Goal: Transaction & Acquisition: Purchase product/service

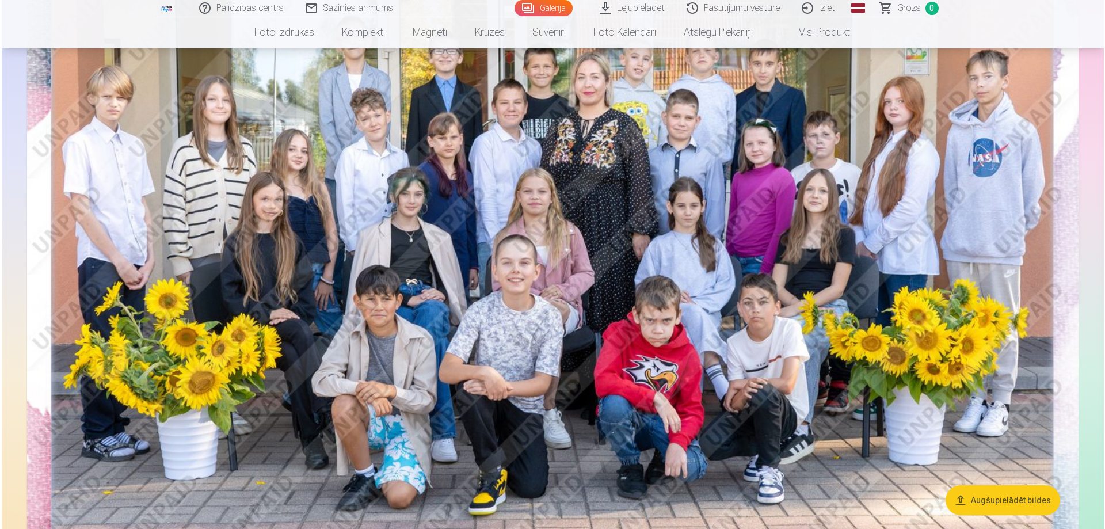
scroll to position [288, 0]
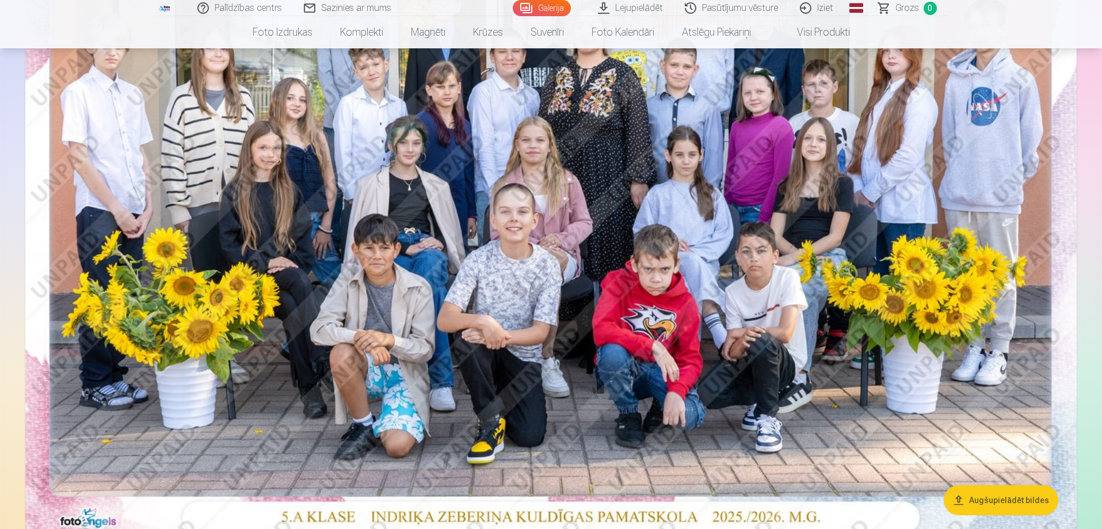
click at [744, 272] on img at bounding box center [551, 190] width 1052 height 702
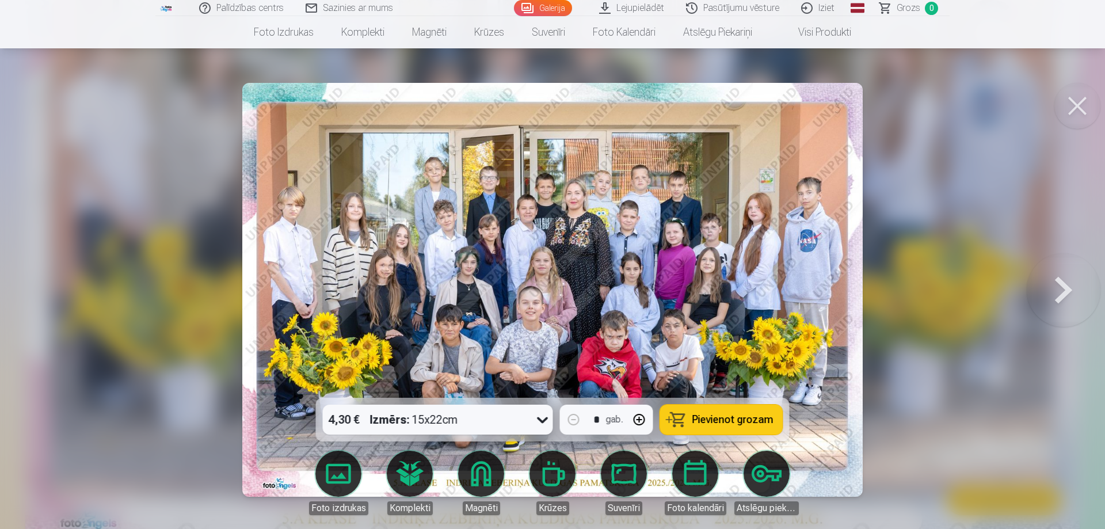
click at [543, 418] on icon at bounding box center [543, 419] width 18 height 18
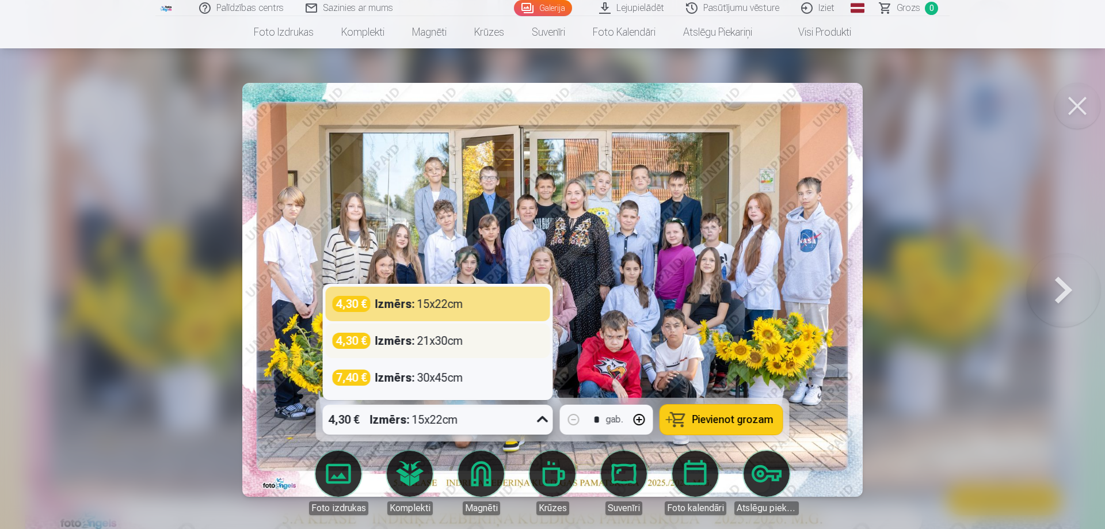
click at [451, 342] on div "Izmērs : 21x30cm" at bounding box center [419, 341] width 88 height 16
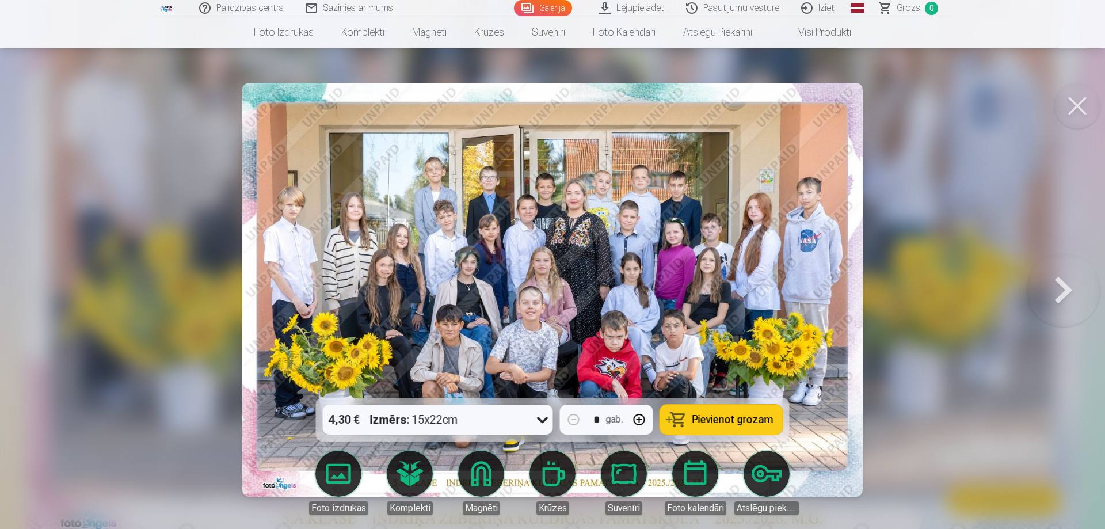
click at [747, 417] on span "Pievienot grozam" at bounding box center [733, 419] width 81 height 10
click at [1059, 284] on button at bounding box center [1064, 289] width 74 height 193
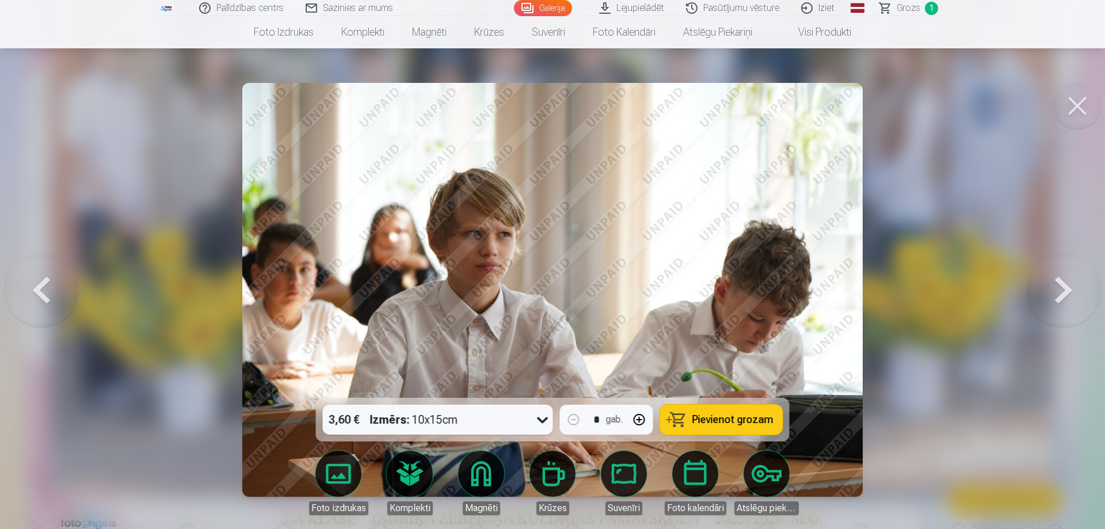
click at [1059, 284] on button at bounding box center [1064, 289] width 74 height 193
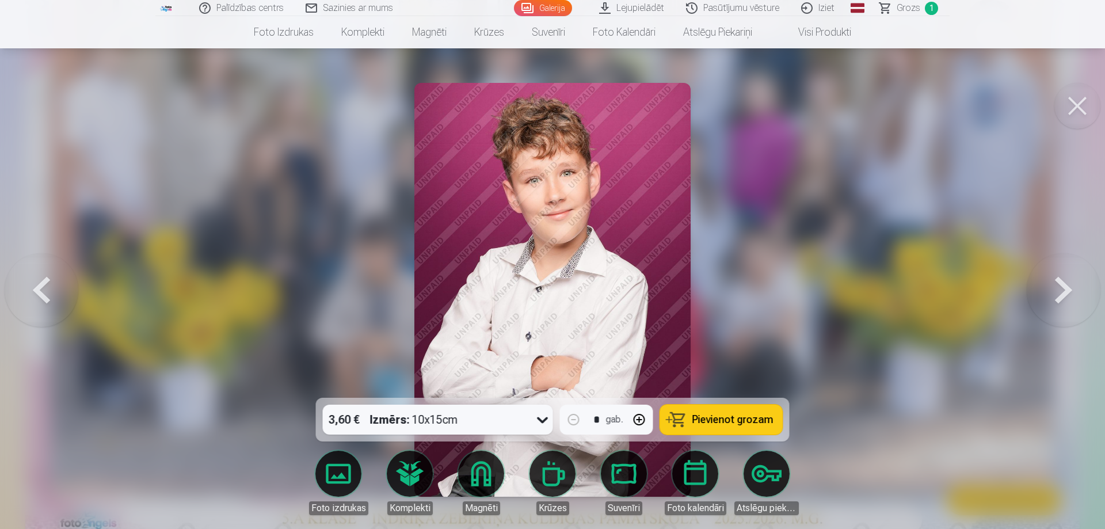
click at [1059, 284] on button at bounding box center [1064, 289] width 74 height 193
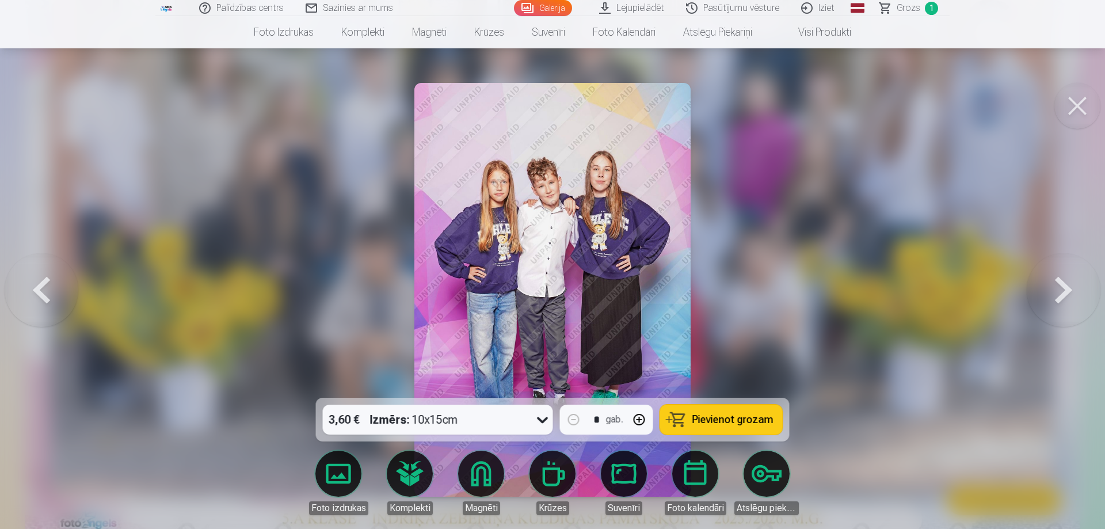
click at [1059, 284] on button at bounding box center [1064, 289] width 74 height 193
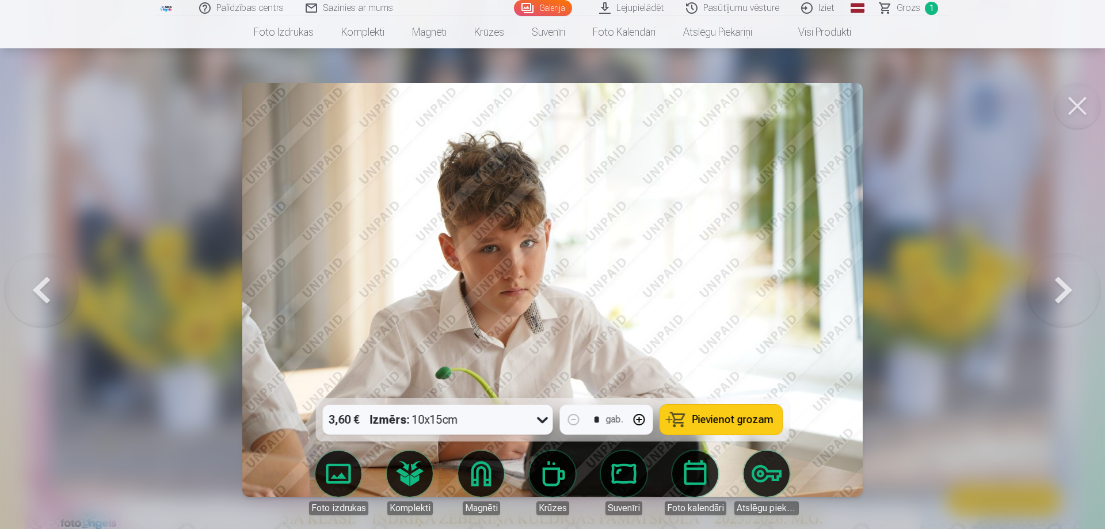
click at [1059, 284] on button at bounding box center [1064, 289] width 74 height 193
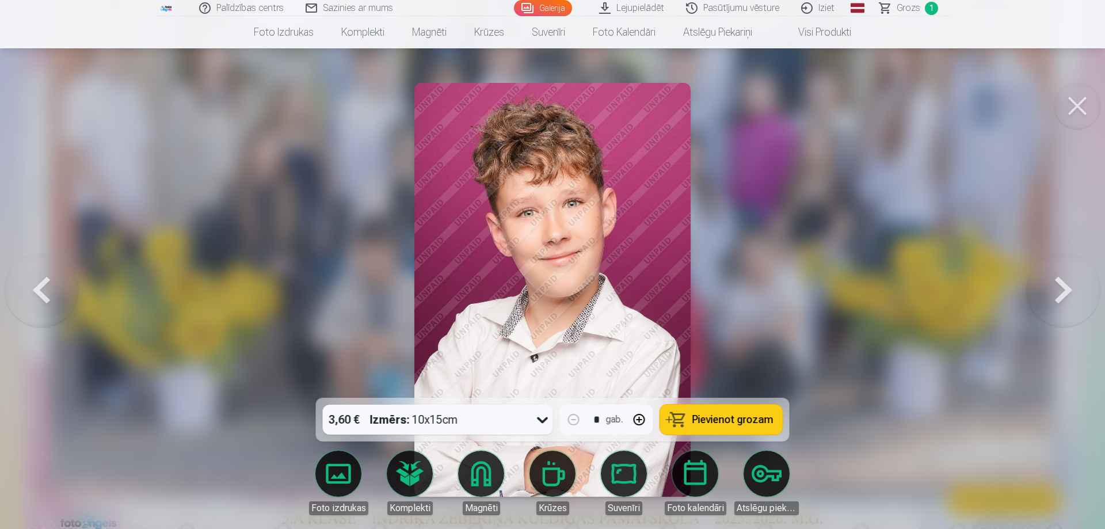
click at [1059, 284] on button at bounding box center [1064, 289] width 74 height 193
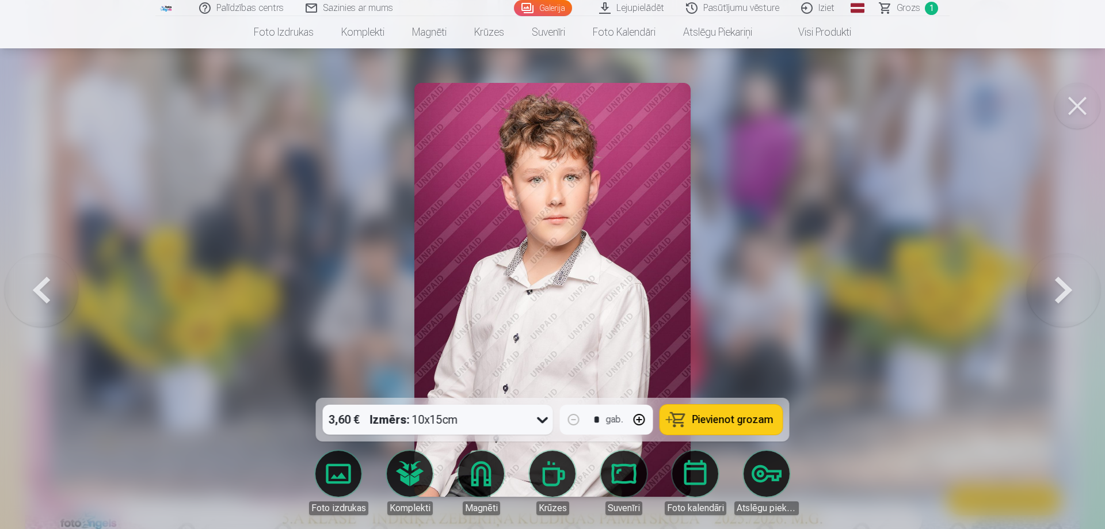
click at [1059, 284] on button at bounding box center [1064, 289] width 74 height 193
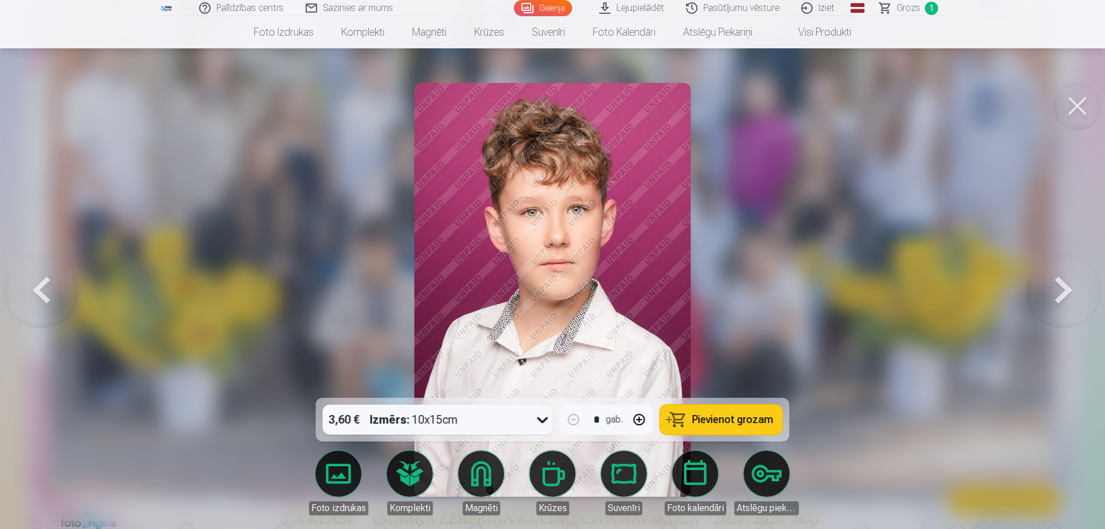
click at [1059, 284] on button at bounding box center [1064, 289] width 74 height 193
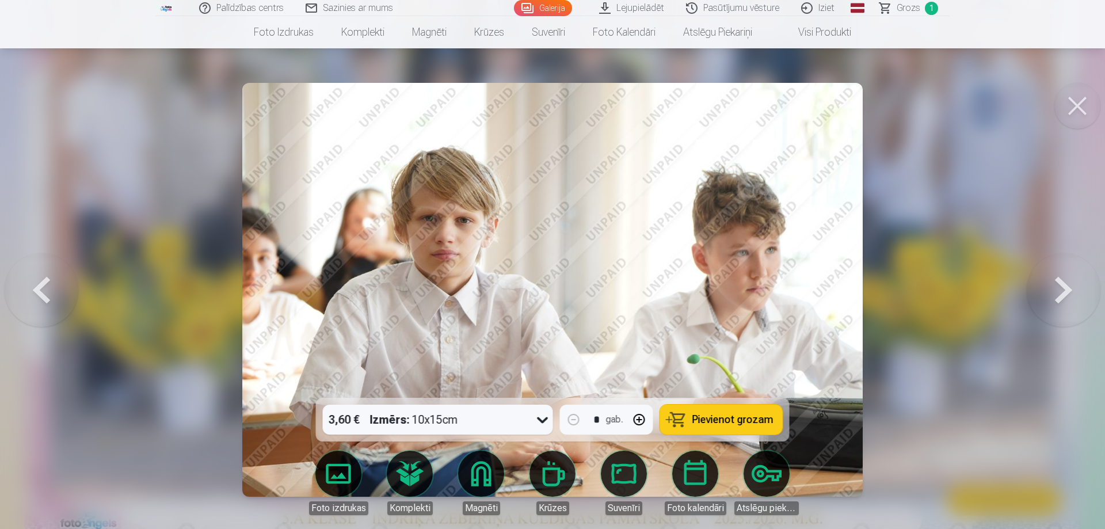
click at [47, 277] on button at bounding box center [42, 289] width 74 height 193
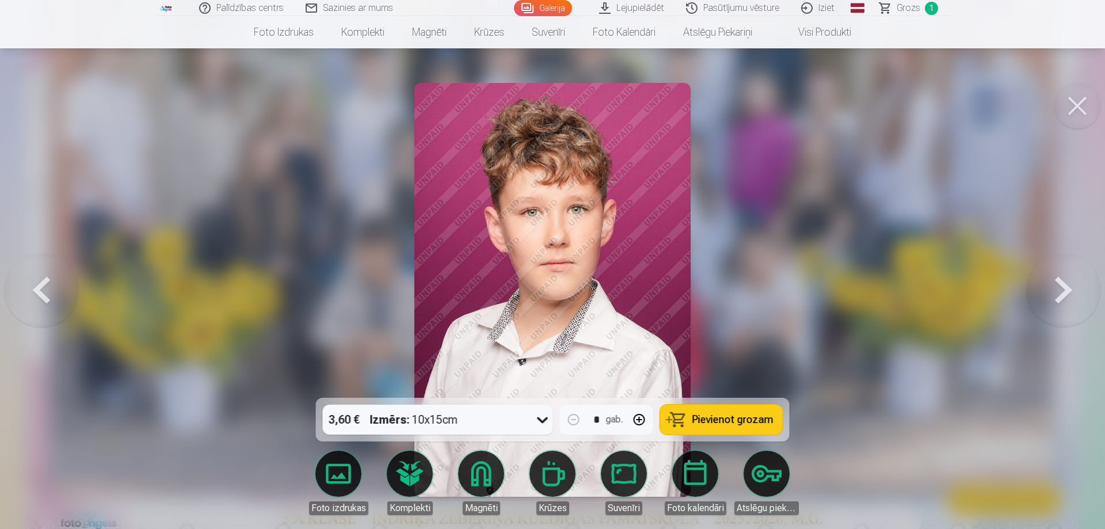
click at [47, 277] on button at bounding box center [42, 289] width 74 height 193
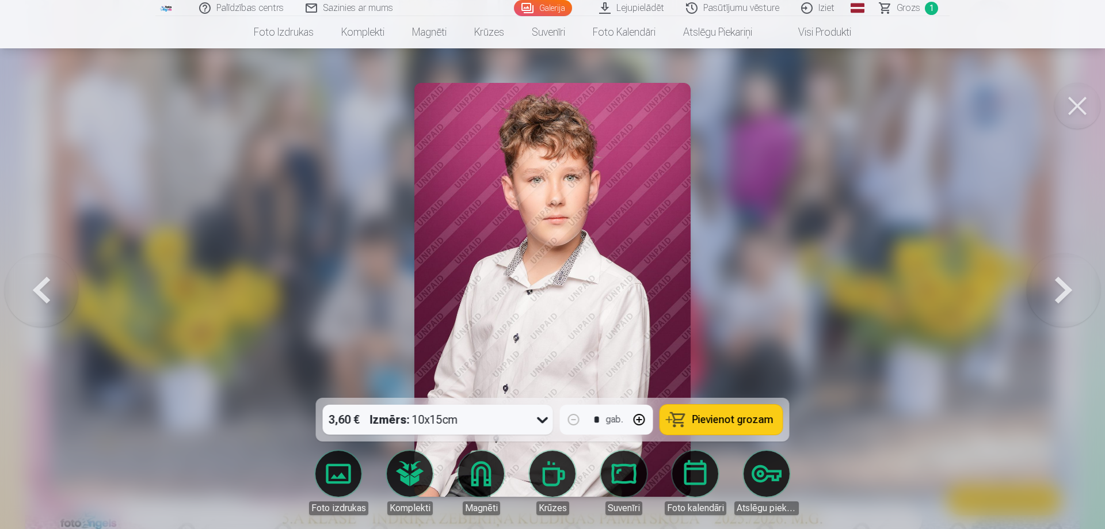
click at [1068, 278] on button at bounding box center [1064, 289] width 74 height 193
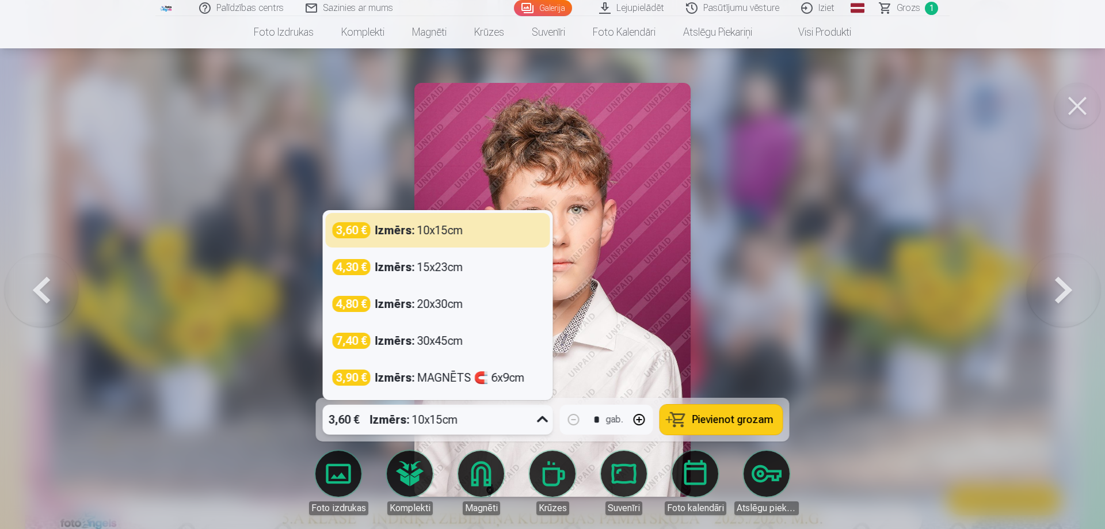
click at [543, 419] on icon at bounding box center [543, 419] width 18 height 18
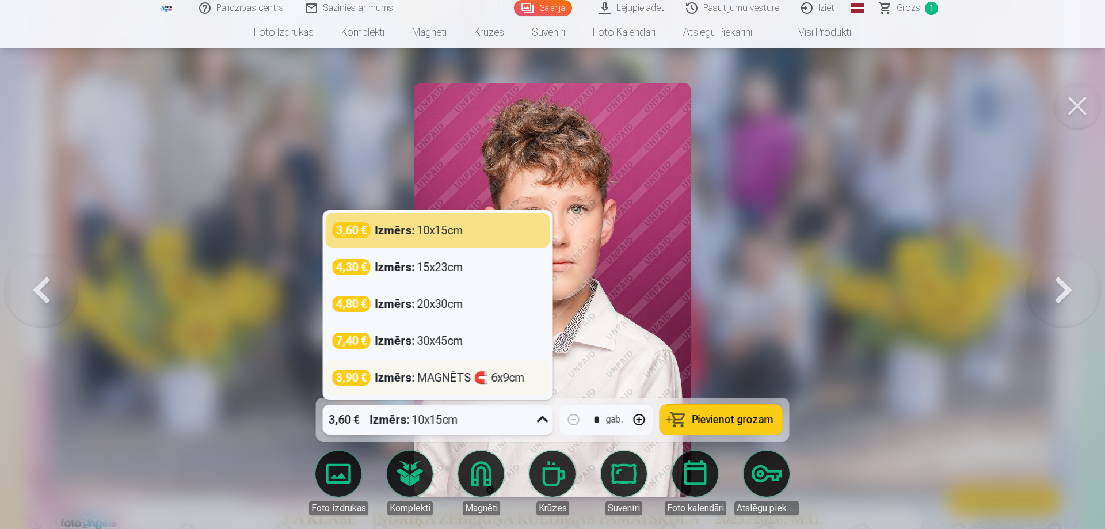
click at [497, 379] on div "Izmērs : MAGNĒTS 🧲 6x9cm" at bounding box center [450, 378] width 150 height 16
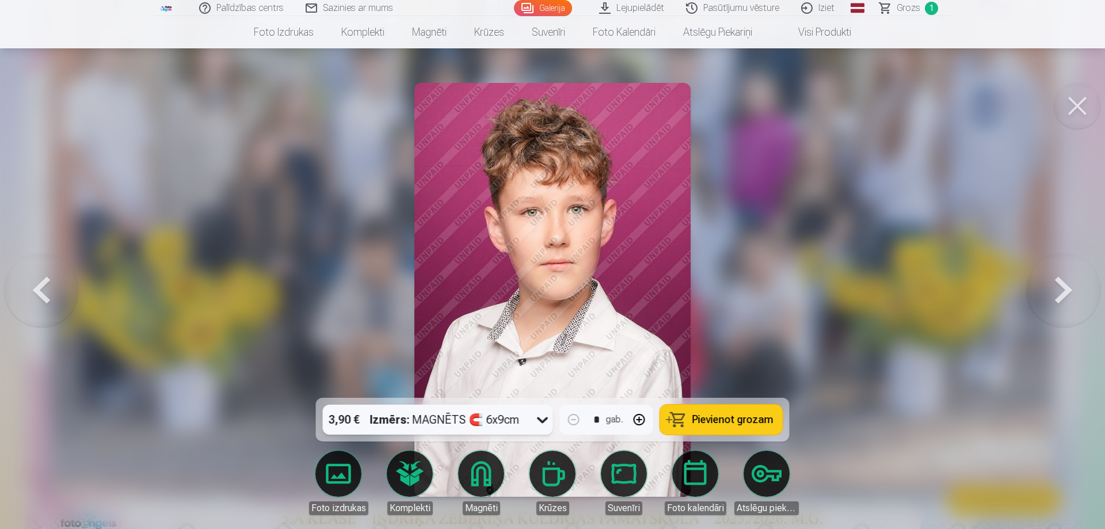
click at [742, 421] on span "Pievienot grozam" at bounding box center [733, 419] width 81 height 10
click at [1058, 282] on button at bounding box center [1064, 289] width 74 height 193
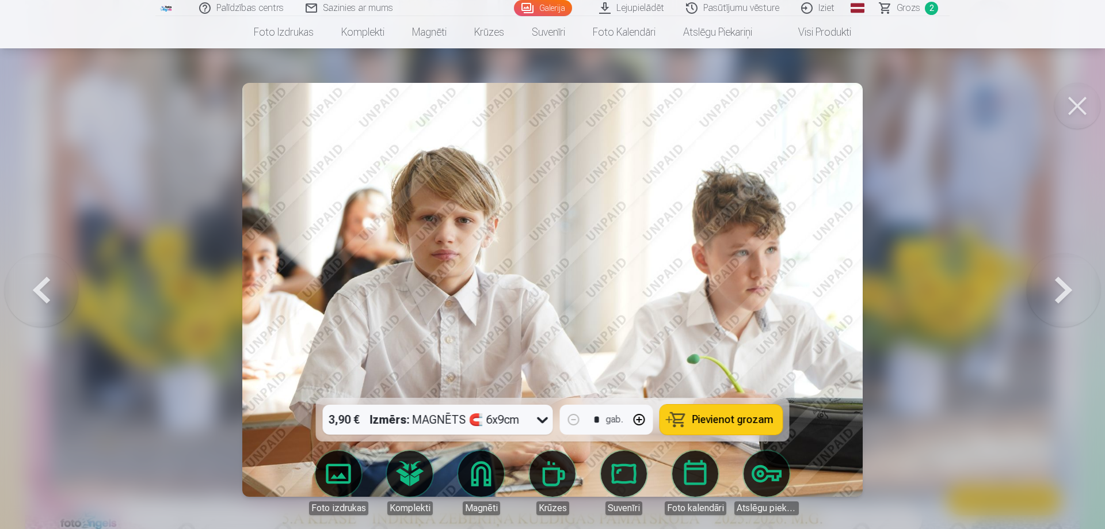
click at [48, 292] on button at bounding box center [42, 289] width 74 height 193
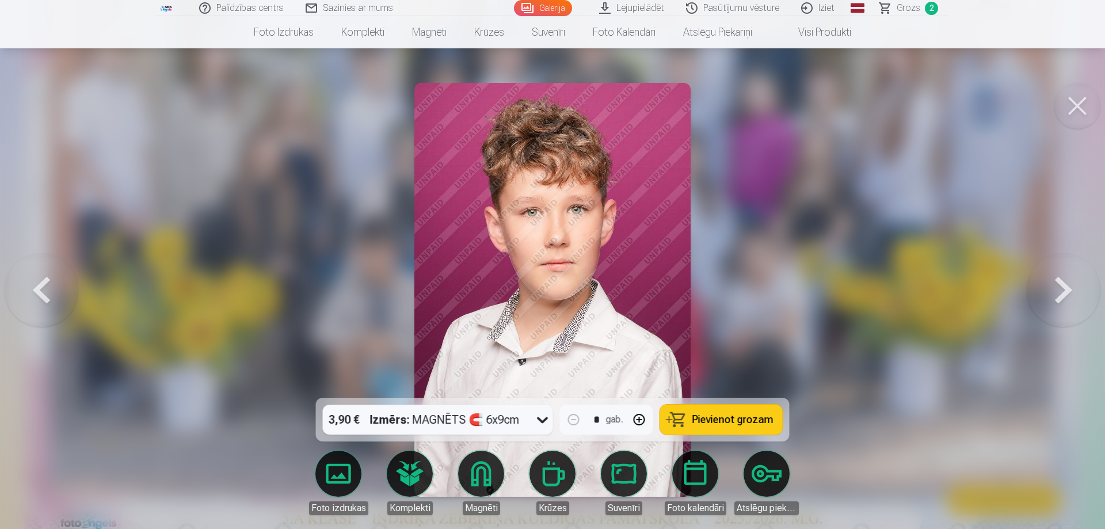
click at [48, 292] on button at bounding box center [42, 289] width 74 height 193
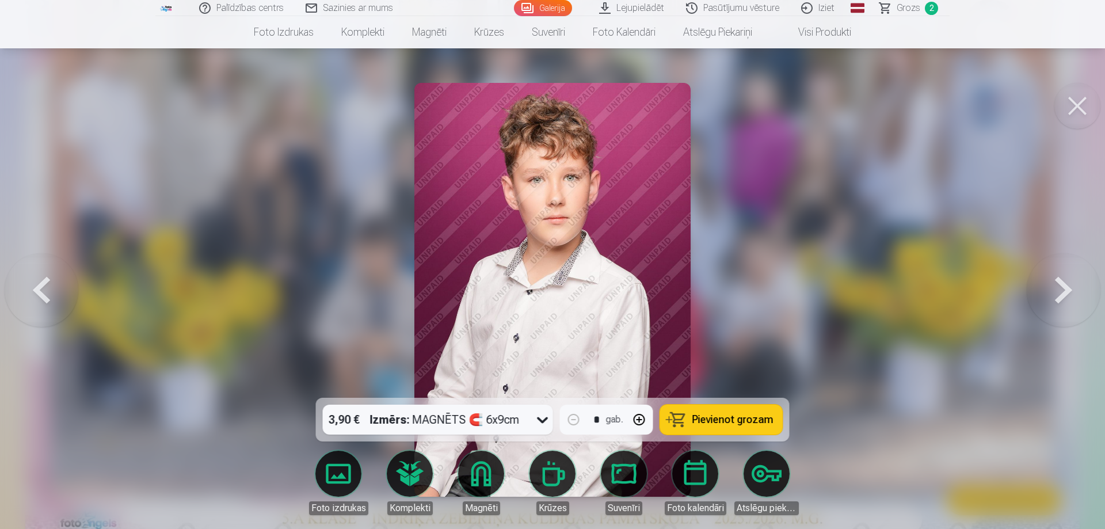
click at [543, 418] on icon at bounding box center [543, 419] width 18 height 18
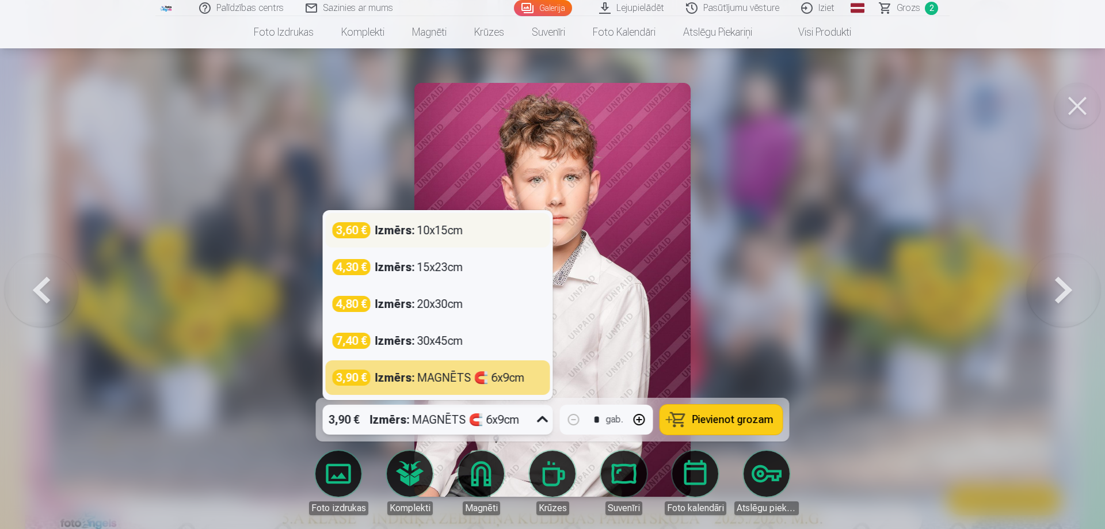
click at [467, 234] on div "3,60 € Izmērs : 10x15cm" at bounding box center [438, 230] width 211 height 16
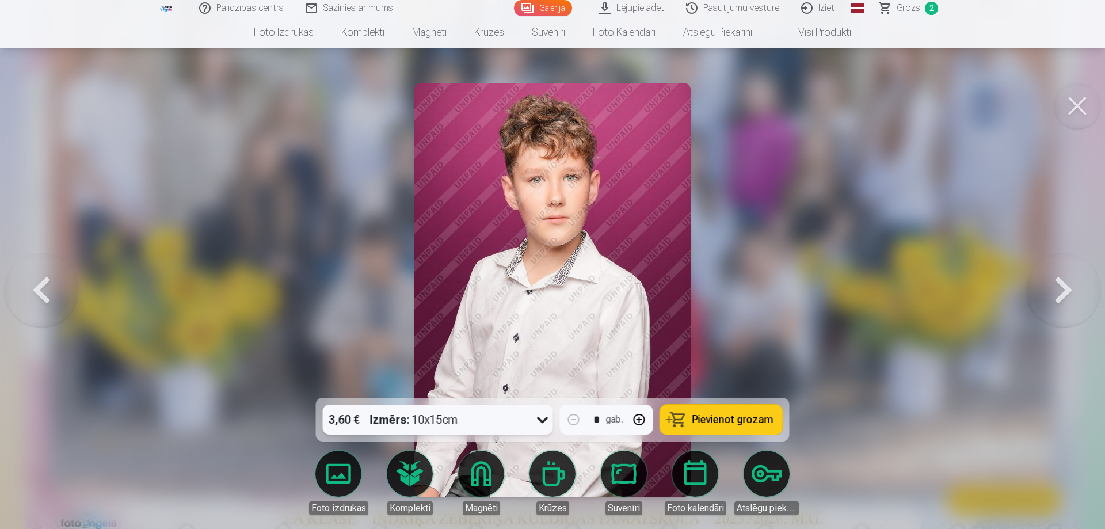
click at [1074, 285] on button at bounding box center [1064, 289] width 74 height 193
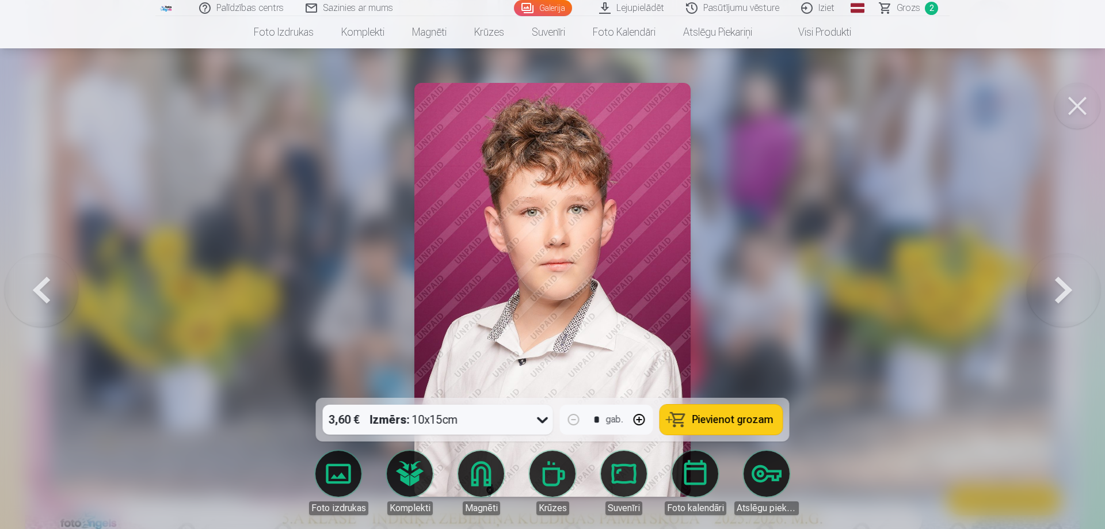
click at [49, 289] on button at bounding box center [42, 289] width 74 height 193
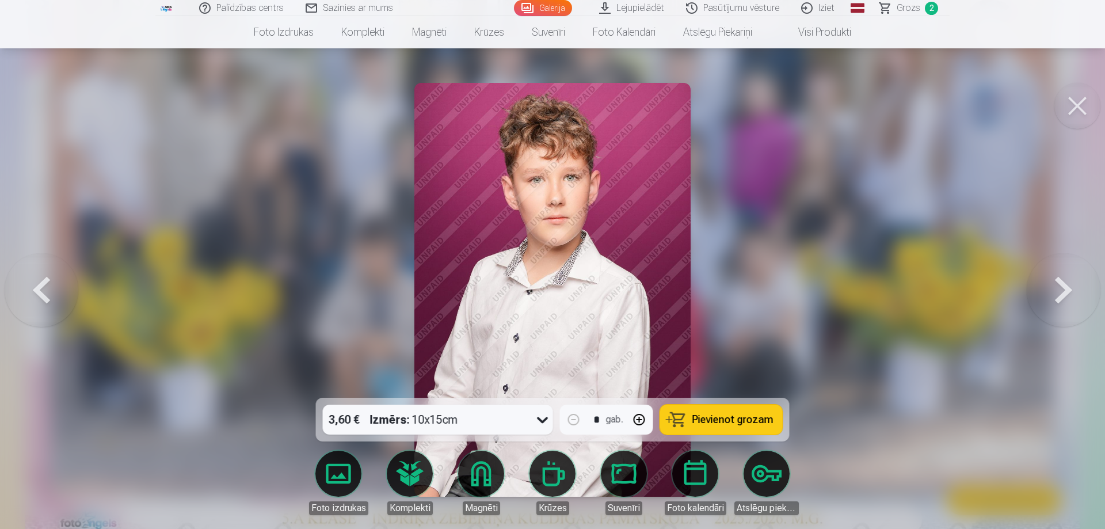
click at [754, 410] on button "Pievienot grozam" at bounding box center [721, 420] width 123 height 30
click at [1071, 278] on button at bounding box center [1064, 289] width 74 height 193
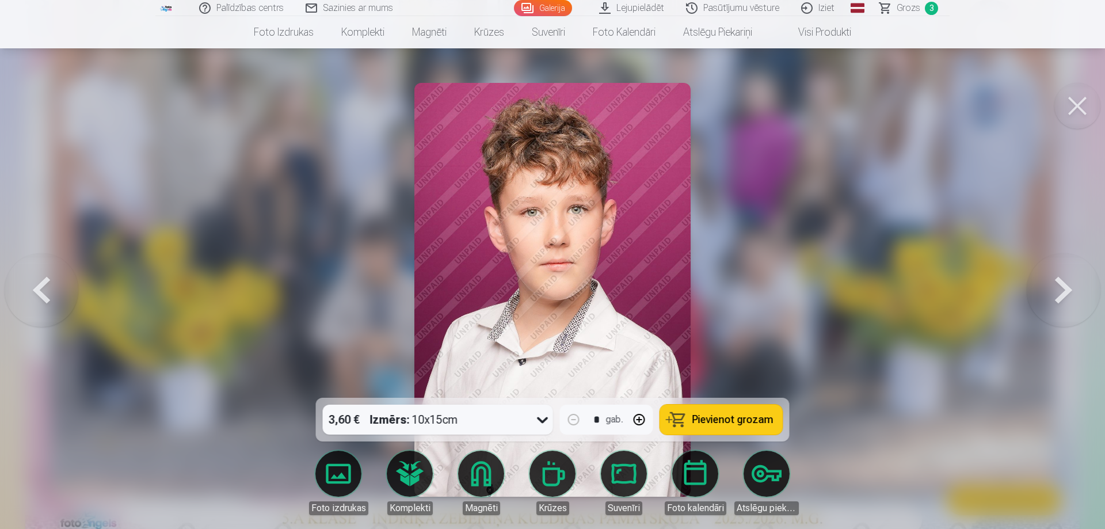
click at [1071, 278] on button at bounding box center [1064, 289] width 74 height 193
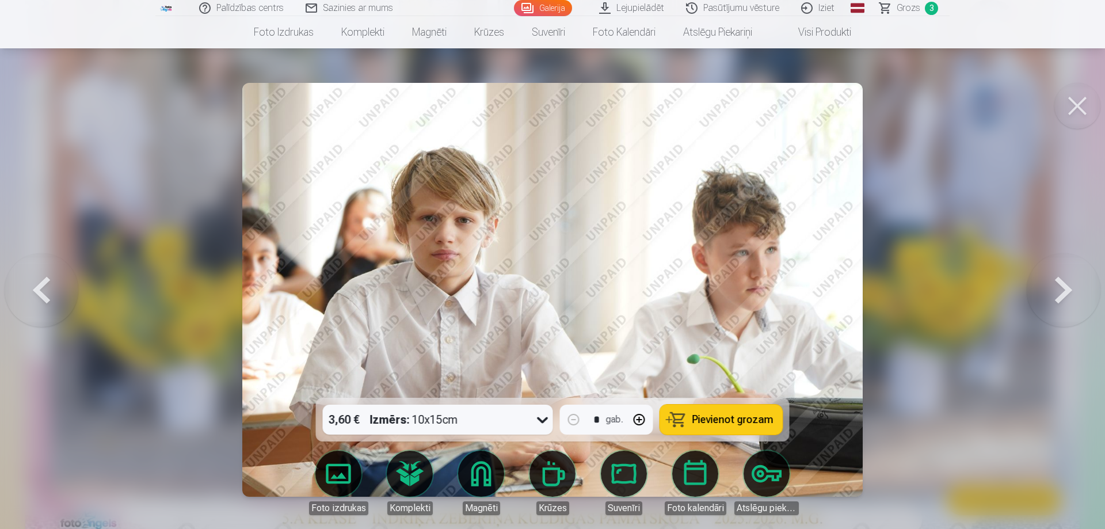
click at [1071, 278] on button at bounding box center [1064, 289] width 74 height 193
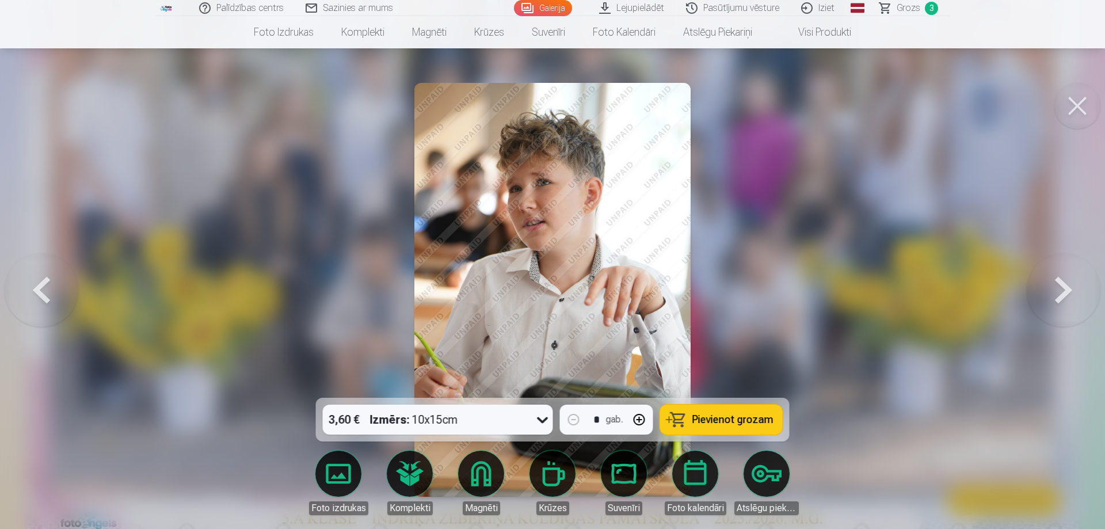
click at [1070, 278] on button at bounding box center [1064, 289] width 74 height 193
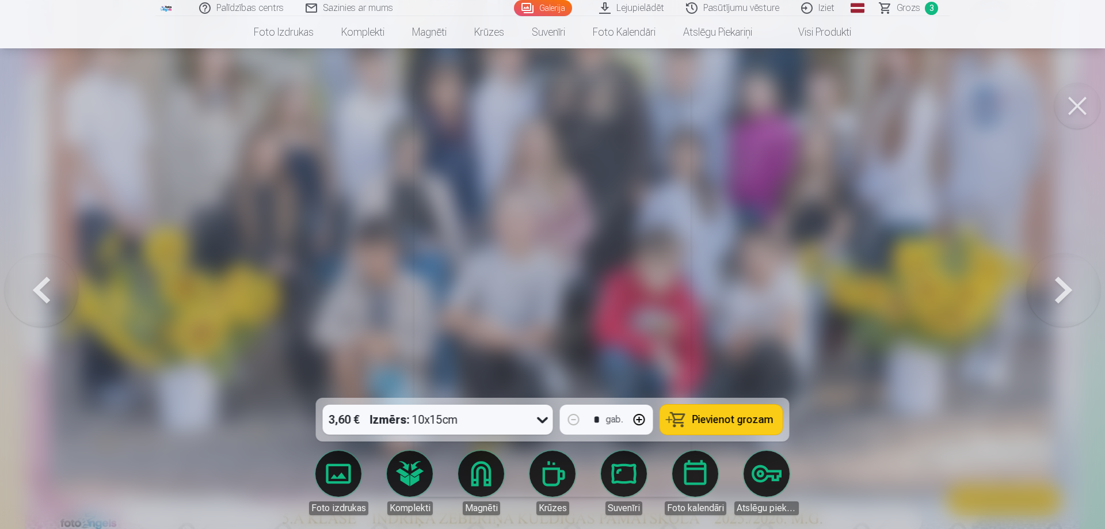
click at [1070, 278] on button at bounding box center [1064, 289] width 74 height 193
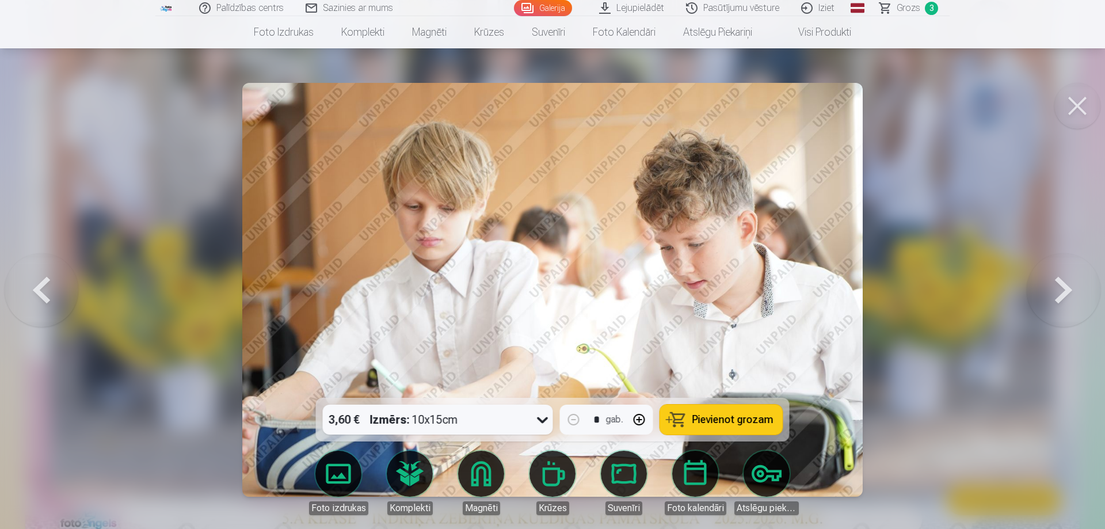
click at [1070, 278] on button at bounding box center [1064, 289] width 74 height 193
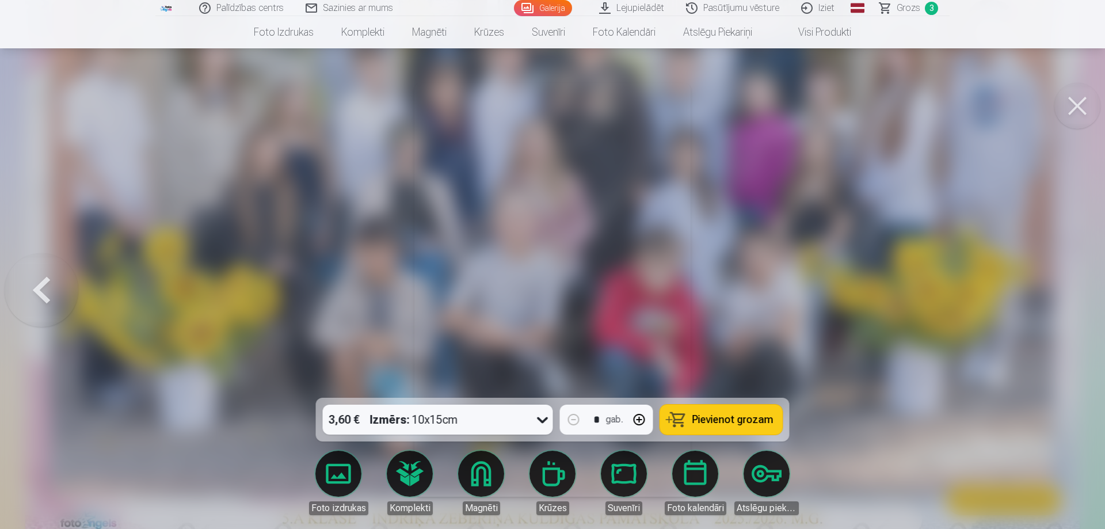
click at [1049, 275] on div at bounding box center [552, 264] width 1105 height 529
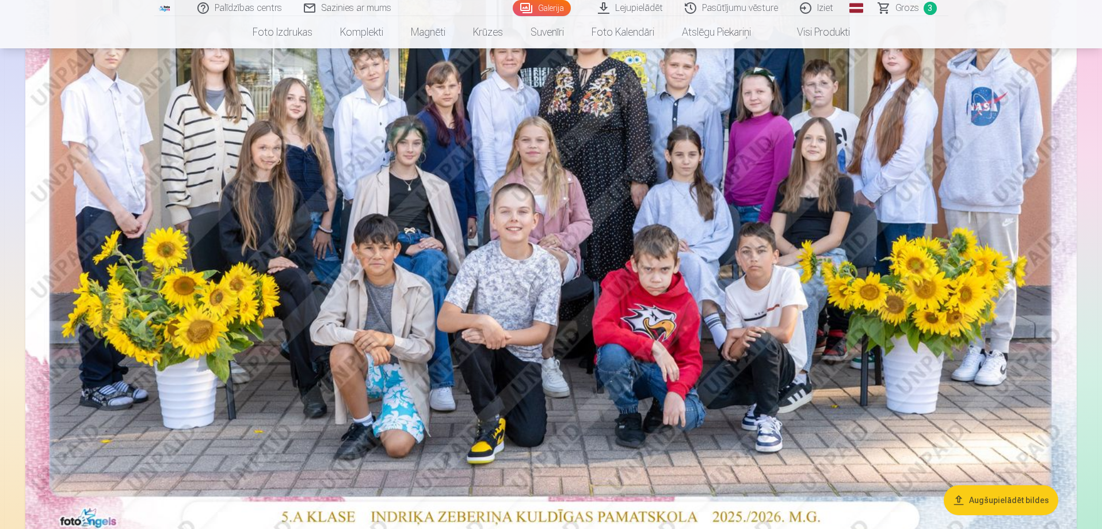
click at [966, 231] on img at bounding box center [551, 190] width 1052 height 702
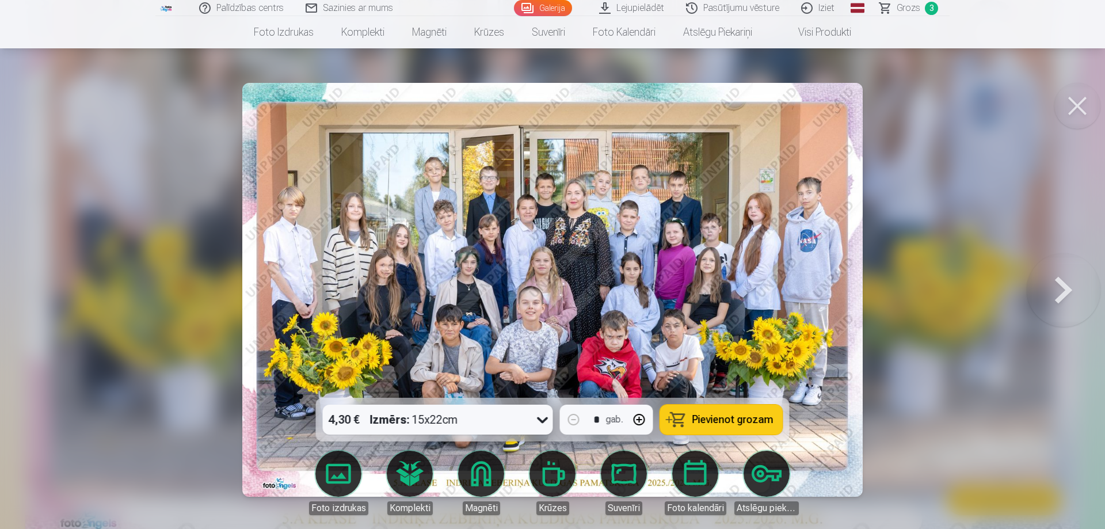
click at [1065, 288] on button at bounding box center [1064, 289] width 74 height 193
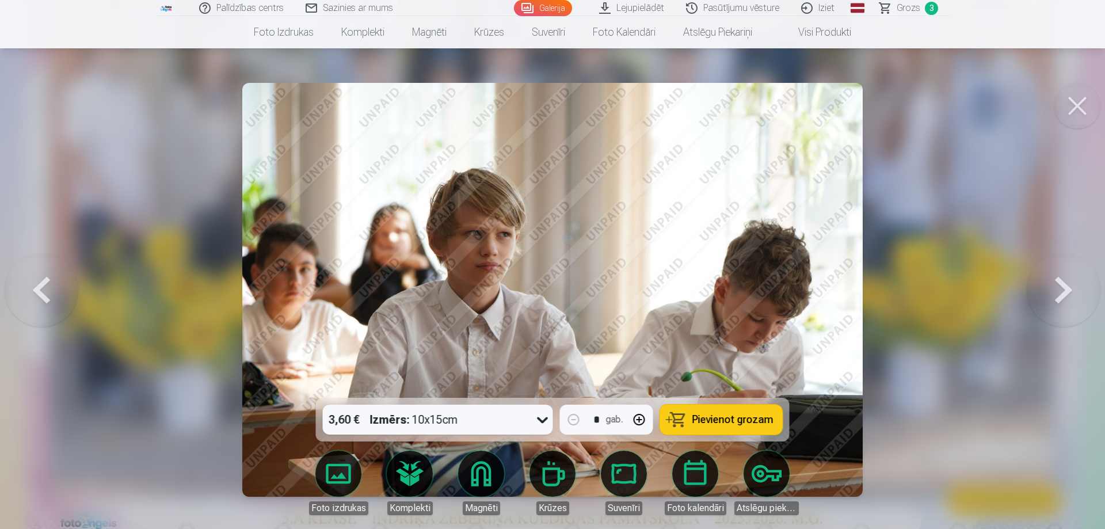
click at [1065, 288] on button at bounding box center [1064, 289] width 74 height 193
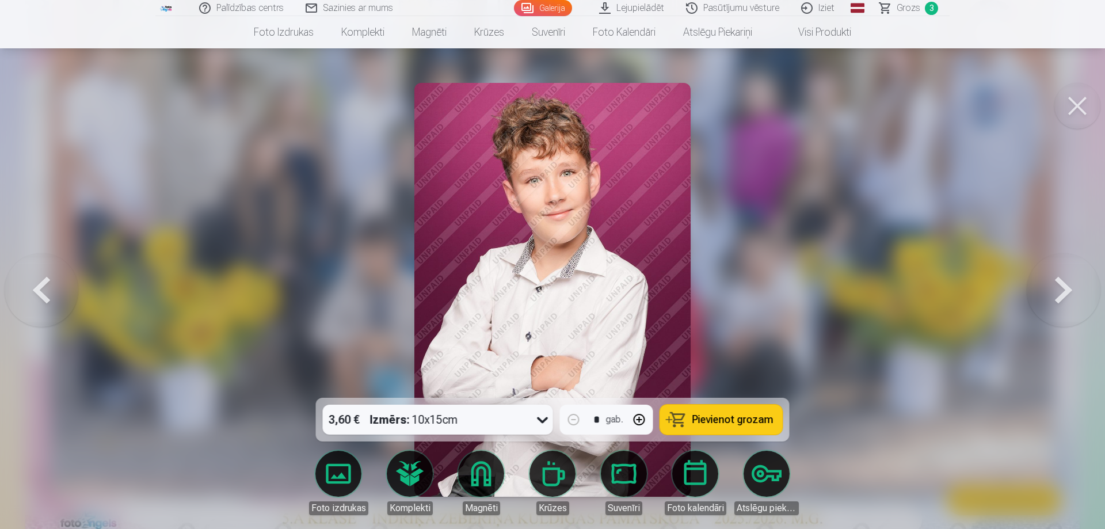
click at [41, 284] on button at bounding box center [42, 289] width 74 height 193
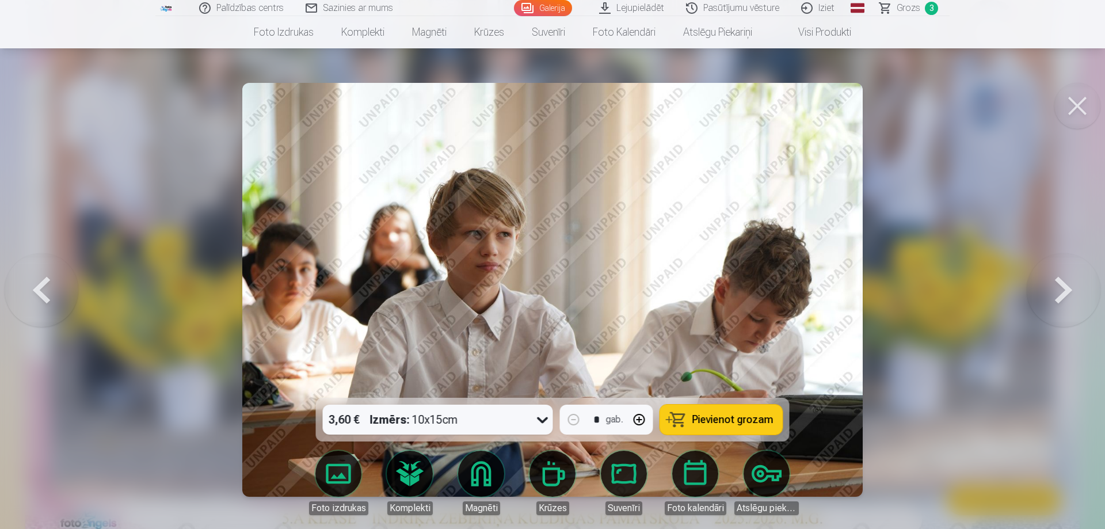
click at [41, 284] on button at bounding box center [42, 289] width 74 height 193
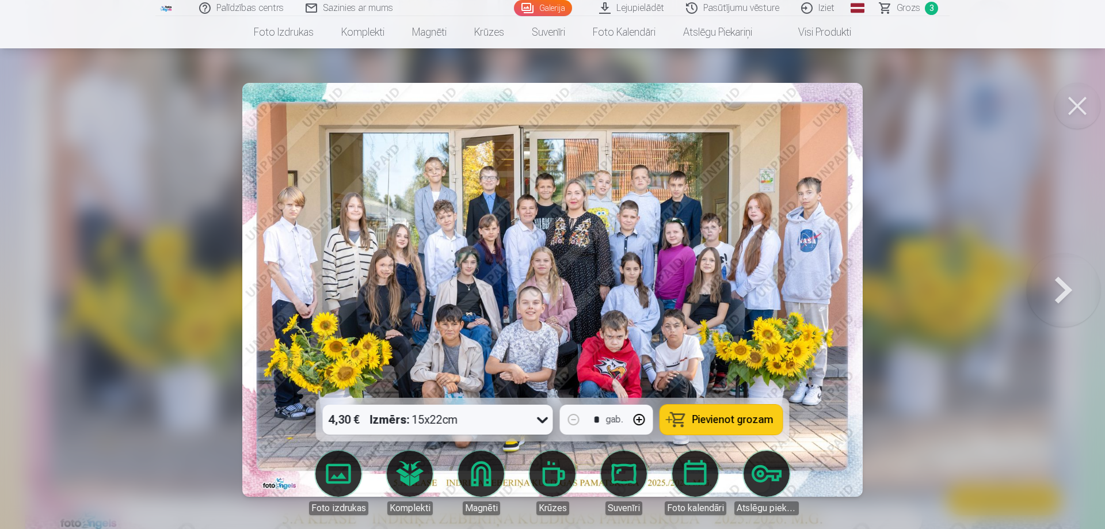
click at [1074, 275] on button at bounding box center [1064, 289] width 74 height 193
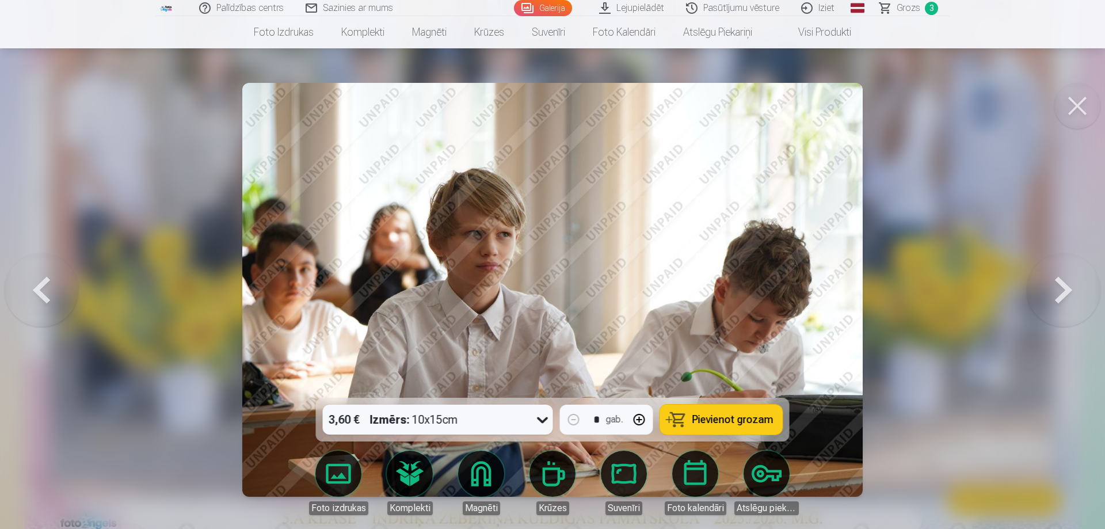
click at [35, 293] on button at bounding box center [42, 289] width 74 height 193
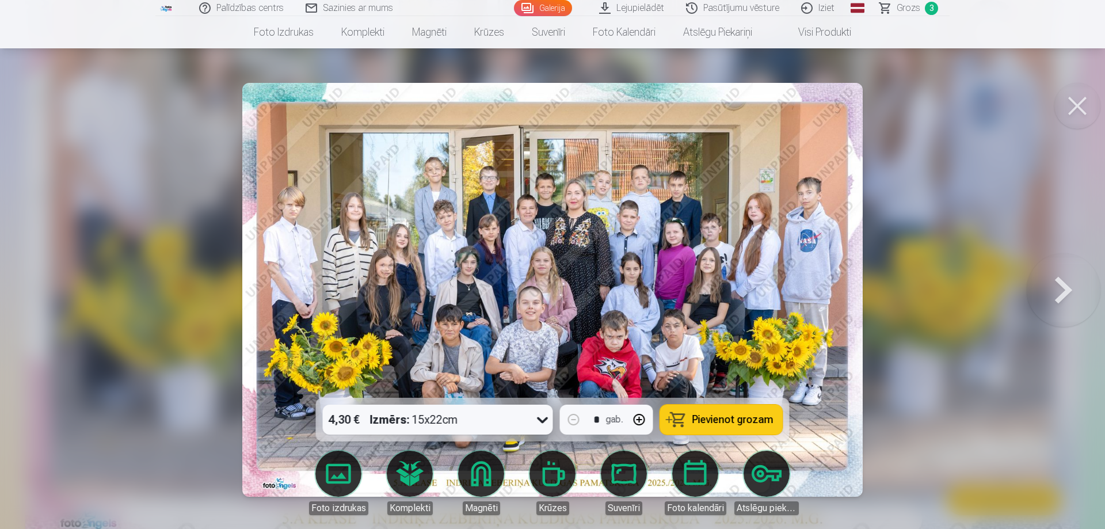
click at [1051, 288] on button at bounding box center [1064, 289] width 74 height 193
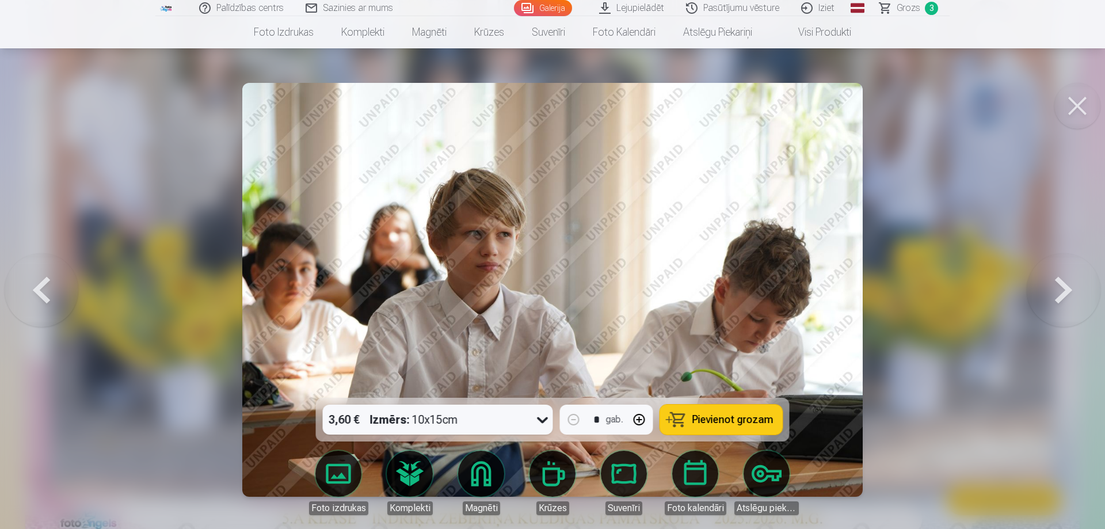
click at [1051, 288] on button at bounding box center [1064, 289] width 74 height 193
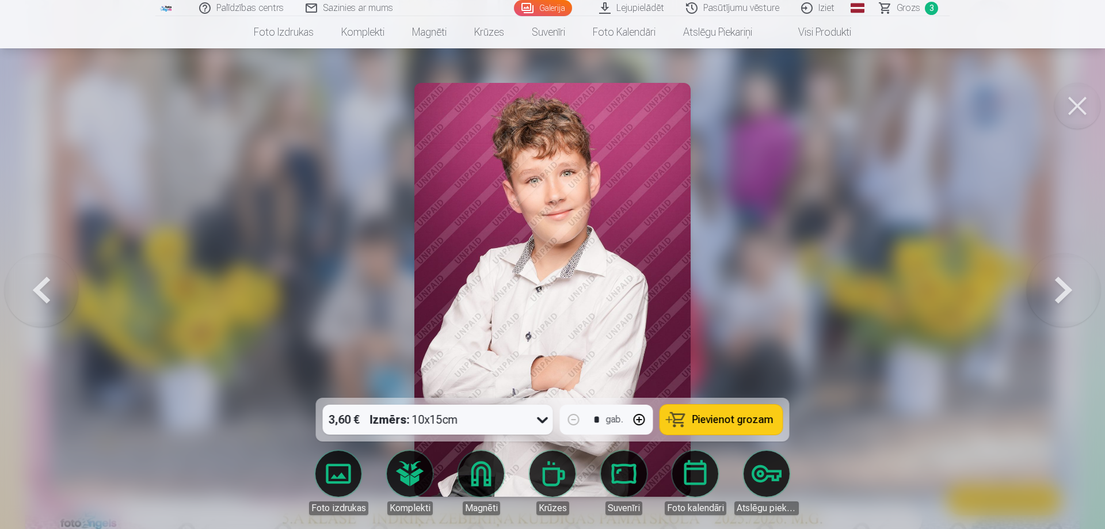
click at [1051, 288] on button at bounding box center [1064, 289] width 74 height 193
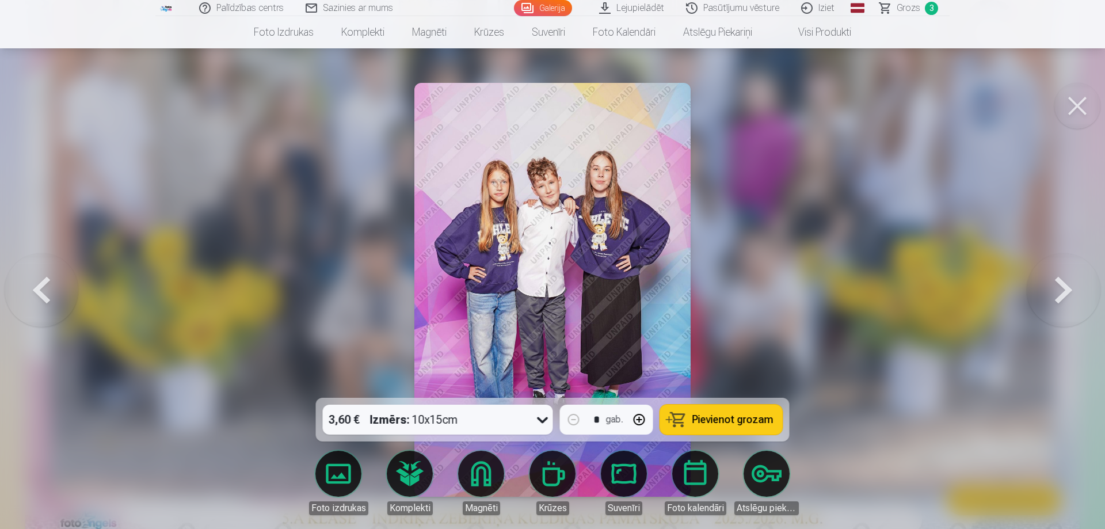
click at [1051, 288] on button at bounding box center [1064, 289] width 74 height 193
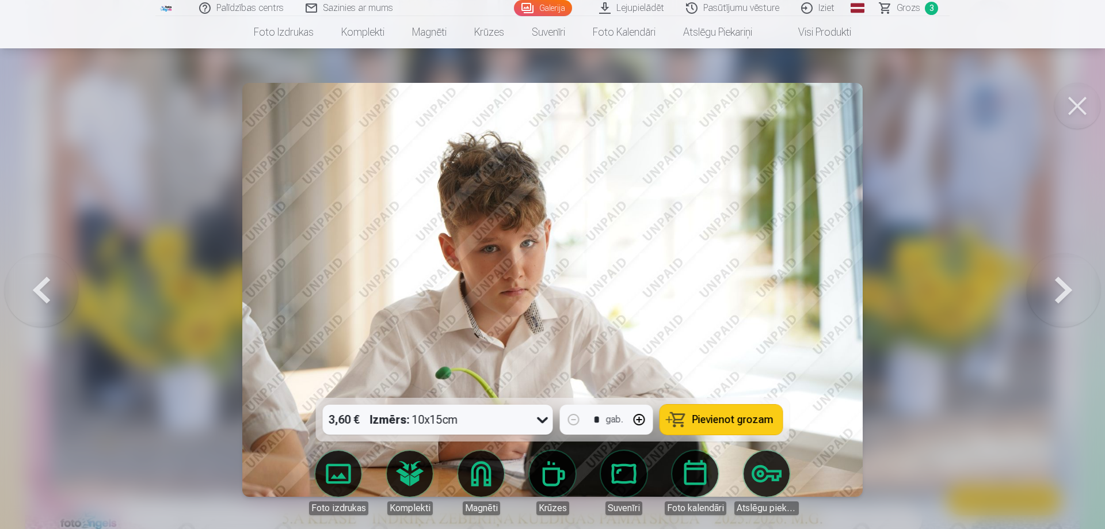
click at [1074, 287] on button at bounding box center [1064, 289] width 74 height 193
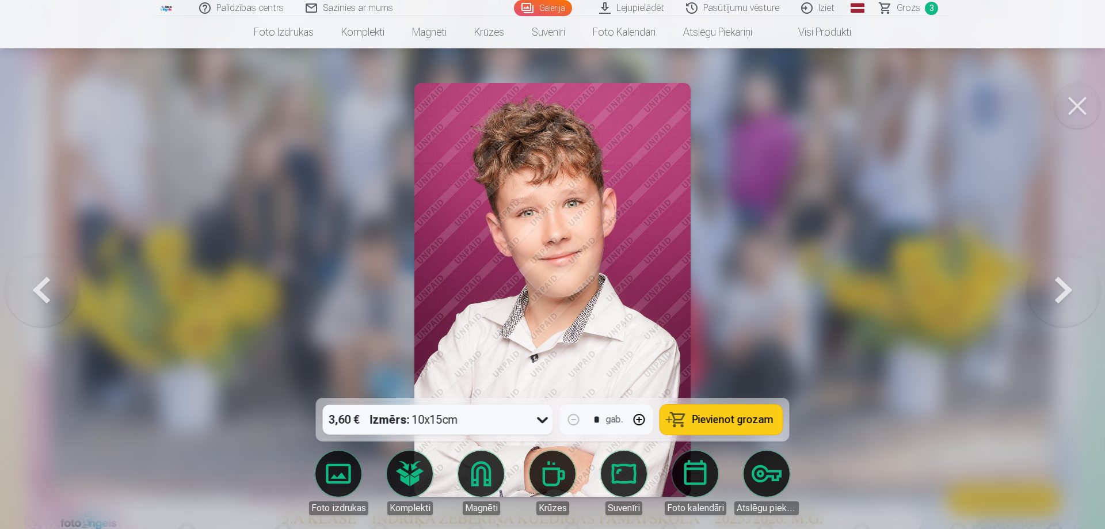
click at [1074, 287] on button at bounding box center [1064, 289] width 74 height 193
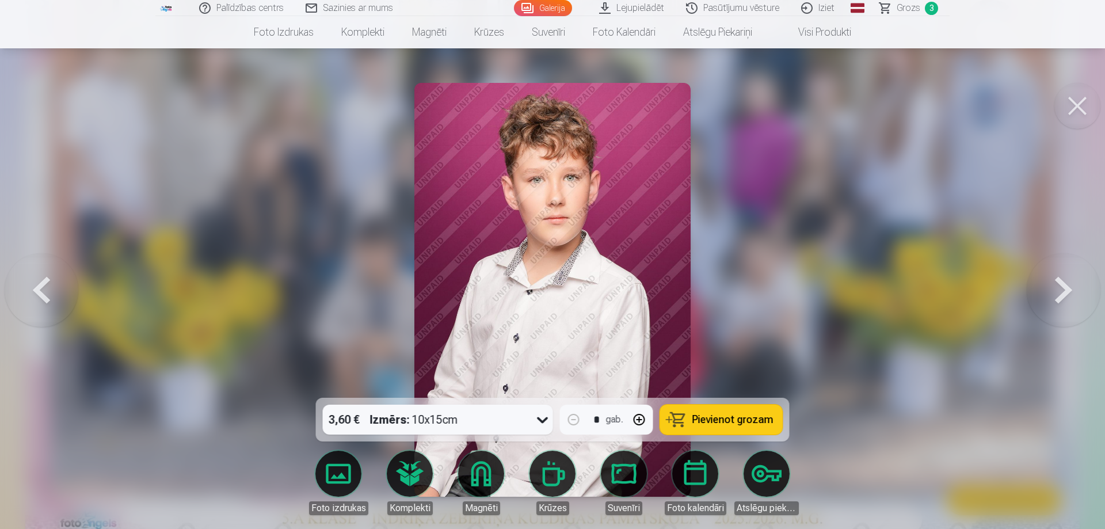
click at [1074, 287] on button at bounding box center [1064, 289] width 74 height 193
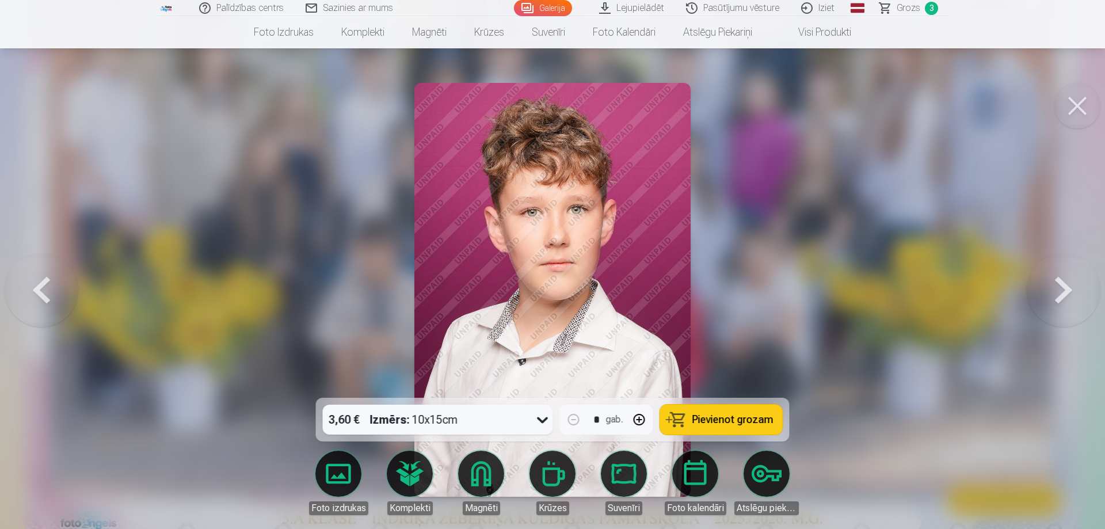
click at [1074, 286] on button at bounding box center [1064, 289] width 74 height 193
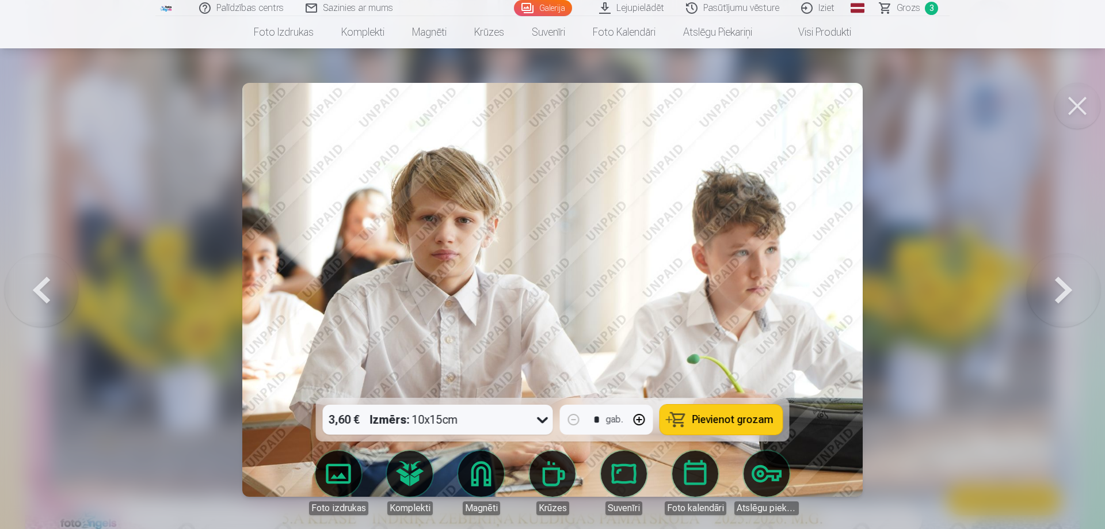
click at [1074, 286] on button at bounding box center [1064, 289] width 74 height 193
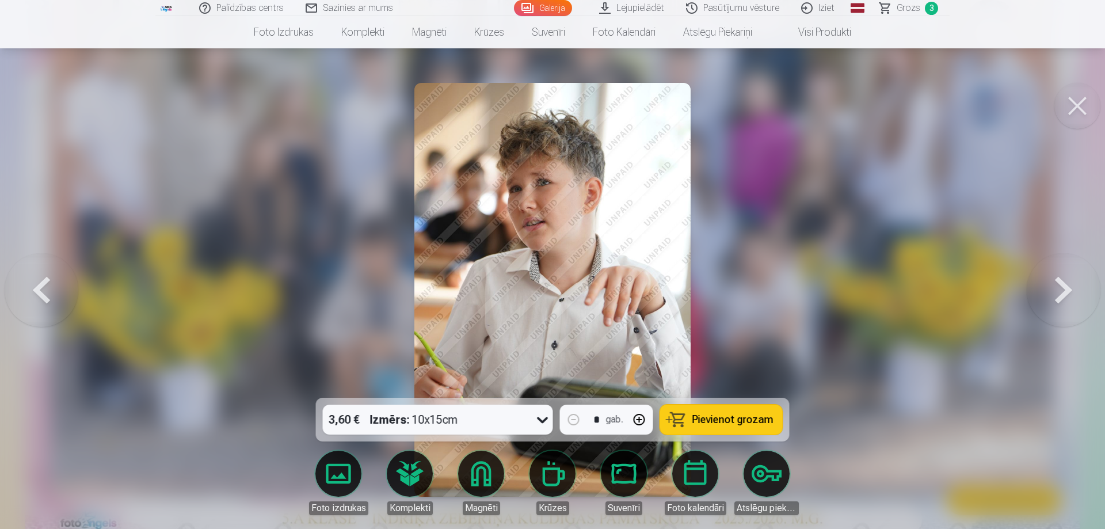
click at [51, 273] on button at bounding box center [42, 289] width 74 height 193
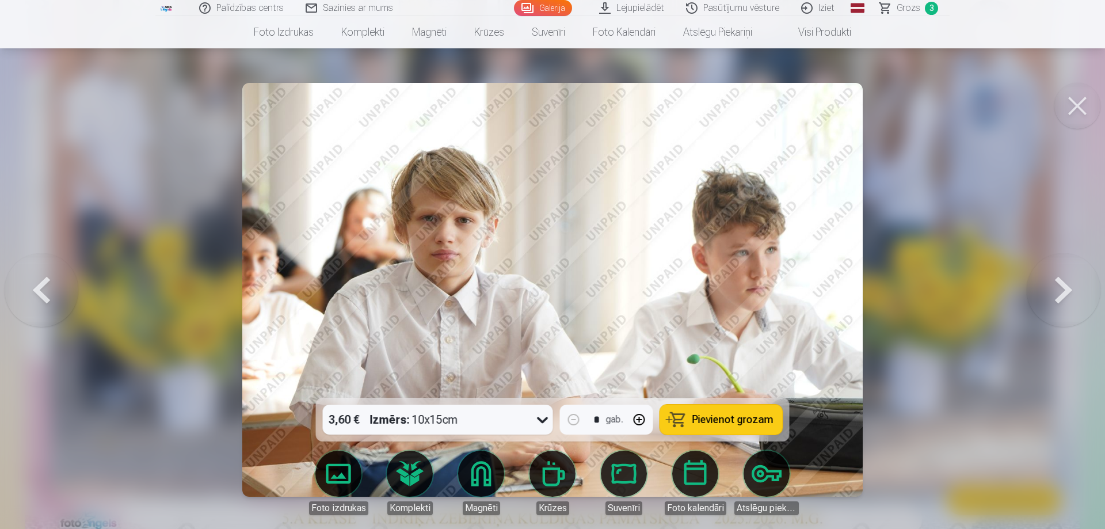
click at [1064, 287] on button at bounding box center [1064, 289] width 74 height 193
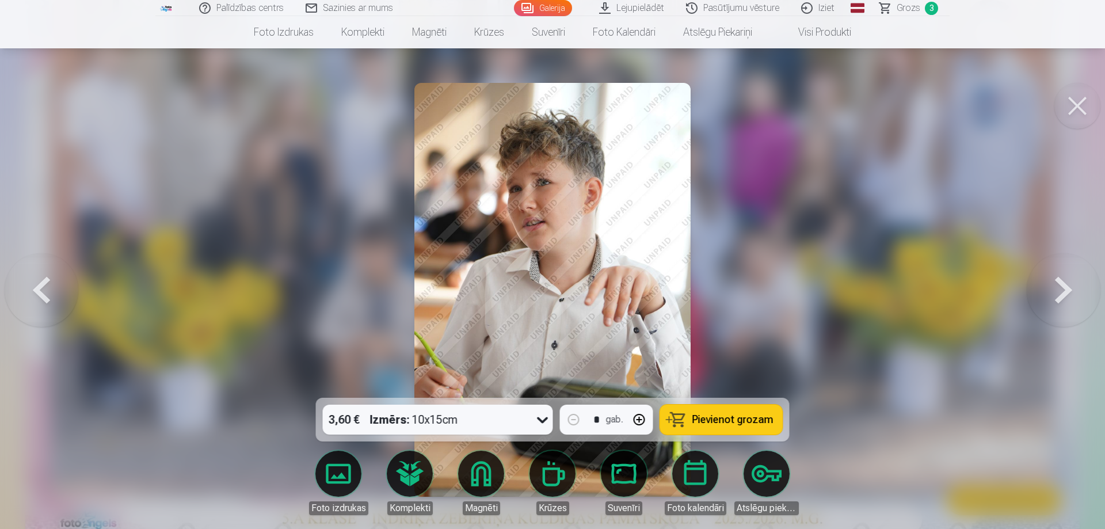
click at [1064, 287] on button at bounding box center [1064, 289] width 74 height 193
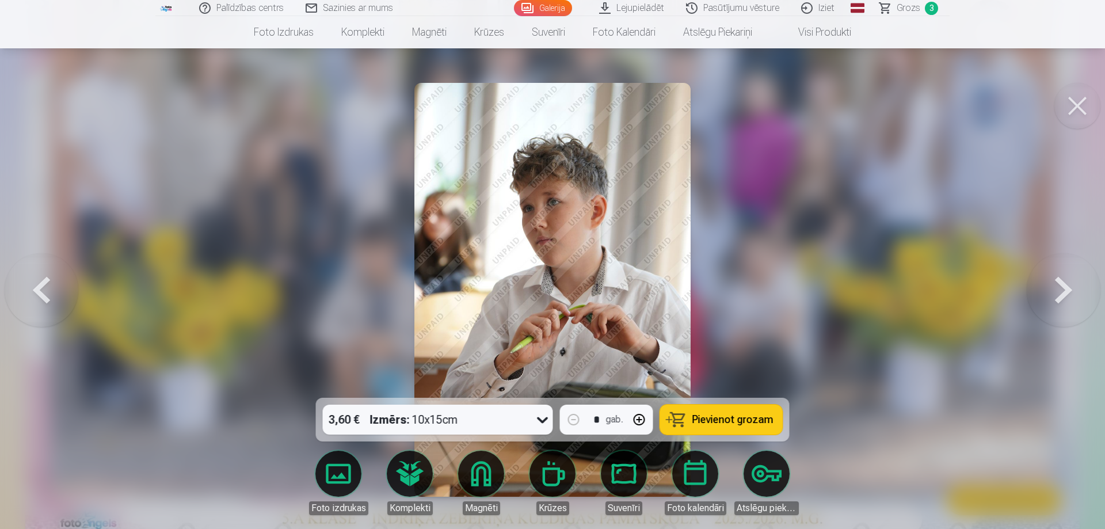
click at [37, 289] on button at bounding box center [42, 289] width 74 height 193
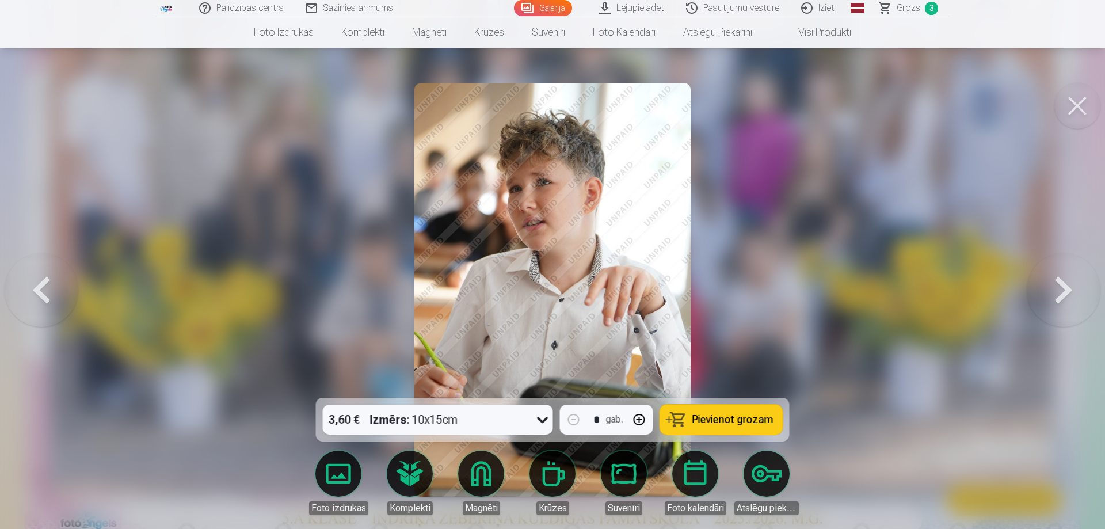
click at [1047, 309] on button at bounding box center [1064, 289] width 74 height 193
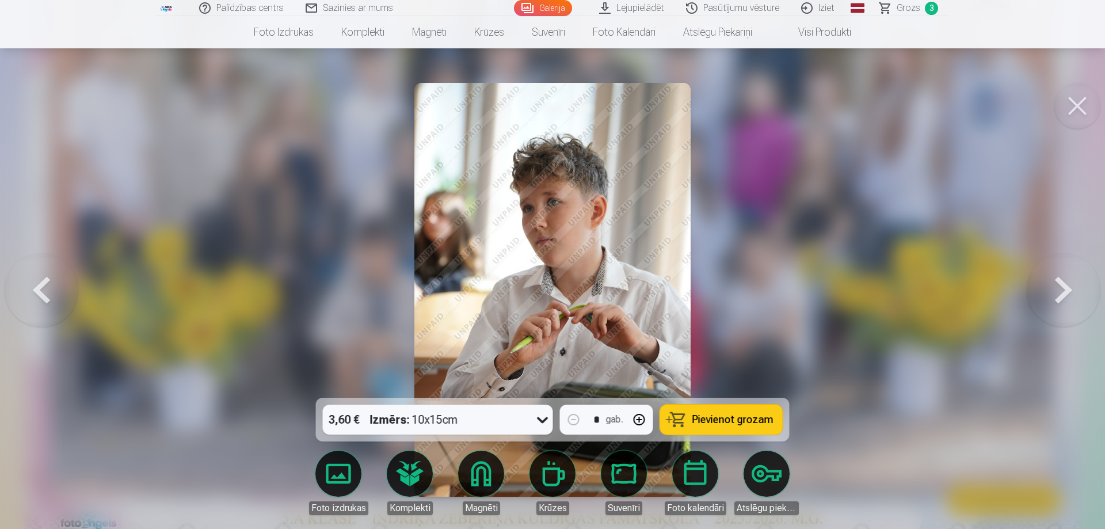
click at [47, 287] on button at bounding box center [42, 289] width 74 height 193
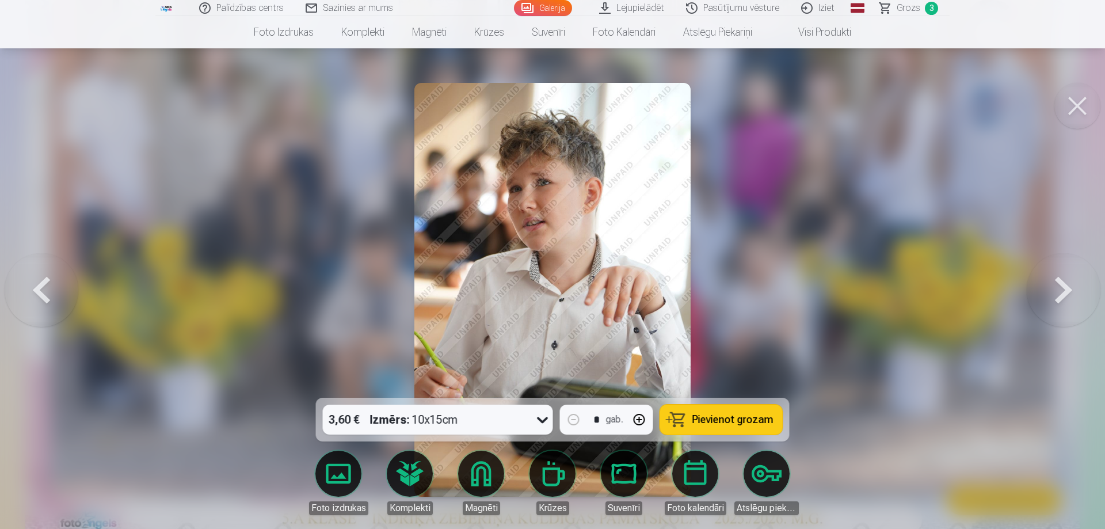
click at [723, 421] on span "Pievienot grozam" at bounding box center [733, 419] width 81 height 10
click at [1073, 271] on button at bounding box center [1064, 289] width 74 height 193
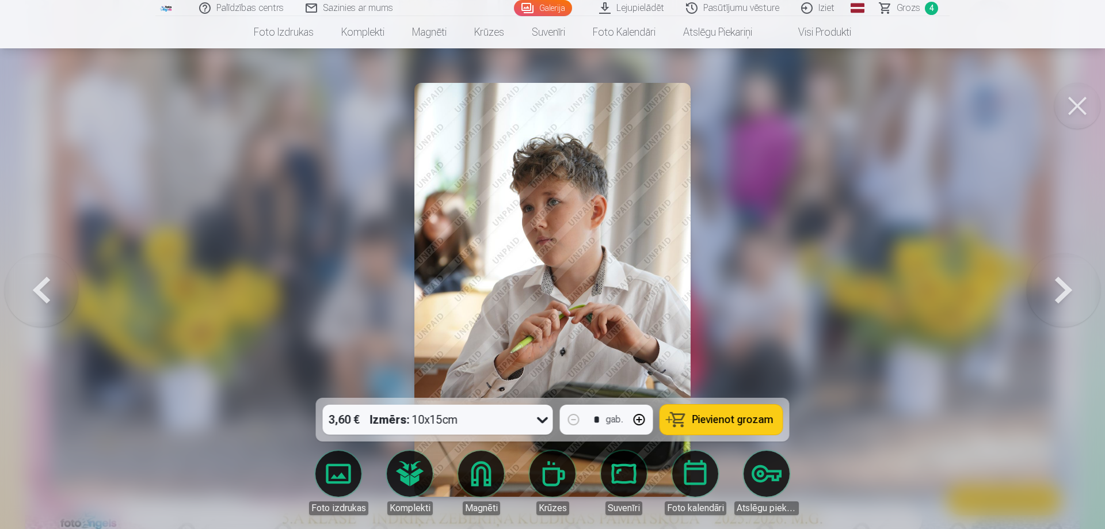
click at [1073, 271] on button at bounding box center [1064, 289] width 74 height 193
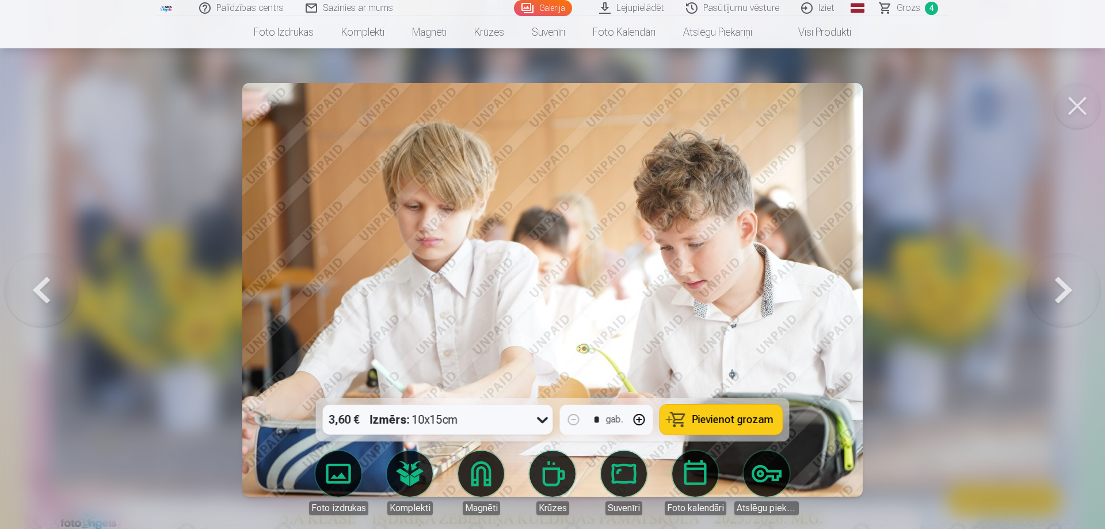
click at [1073, 271] on button at bounding box center [1064, 289] width 74 height 193
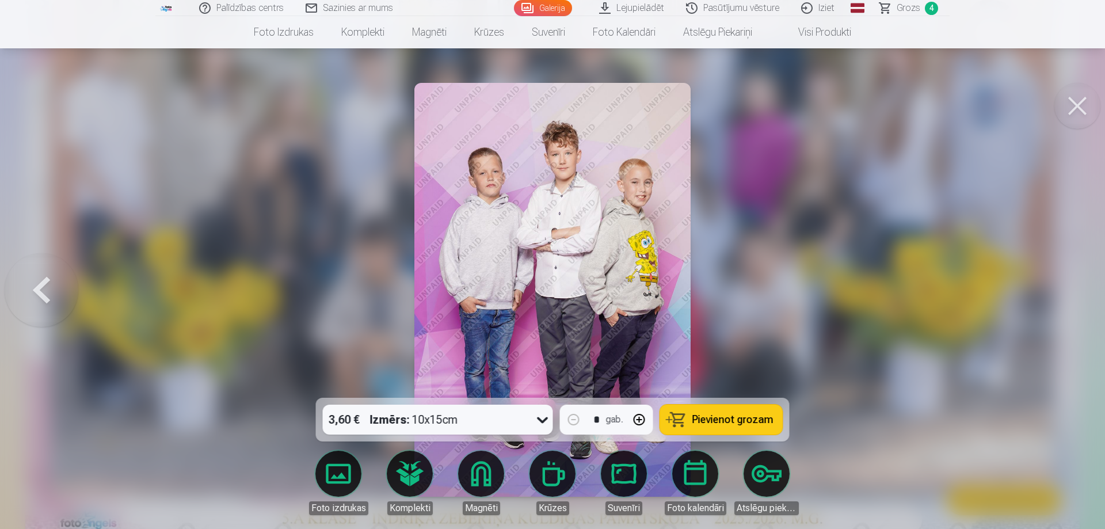
click at [738, 412] on button "Pievienot grozam" at bounding box center [721, 420] width 123 height 30
click at [916, 9] on span "Grozs" at bounding box center [909, 8] width 24 height 14
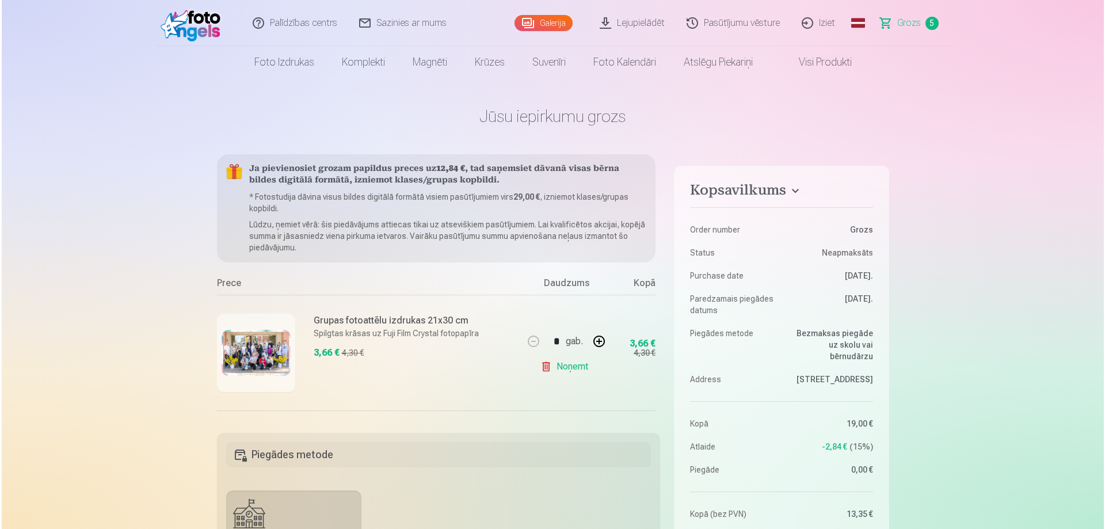
scroll to position [288, 0]
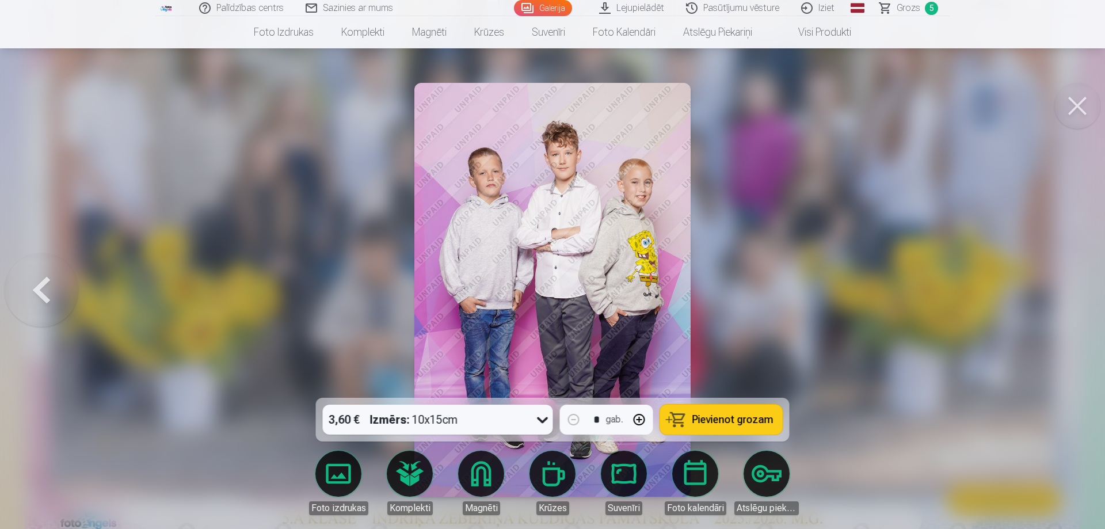
click at [44, 294] on button at bounding box center [42, 289] width 74 height 193
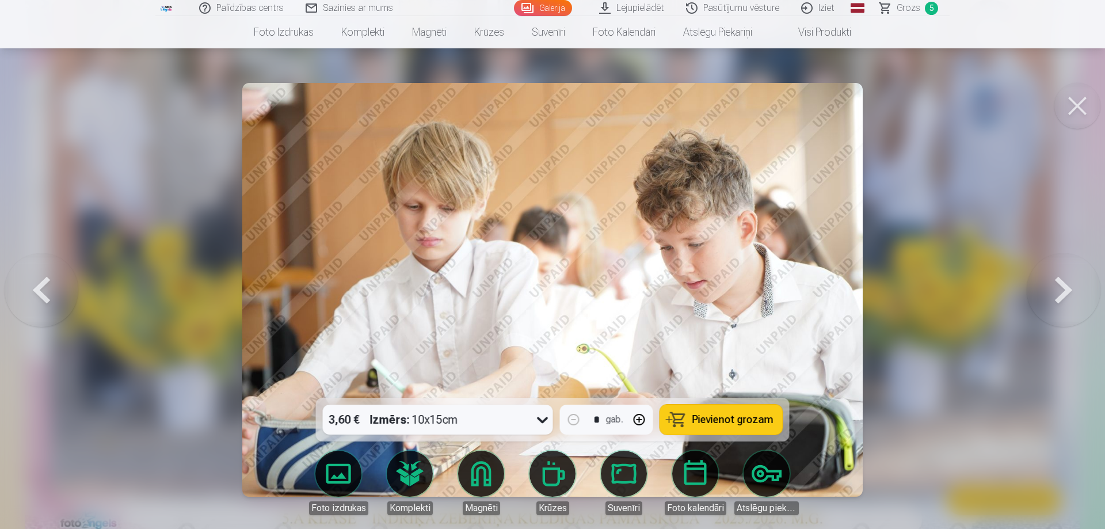
click at [44, 294] on button at bounding box center [42, 289] width 74 height 193
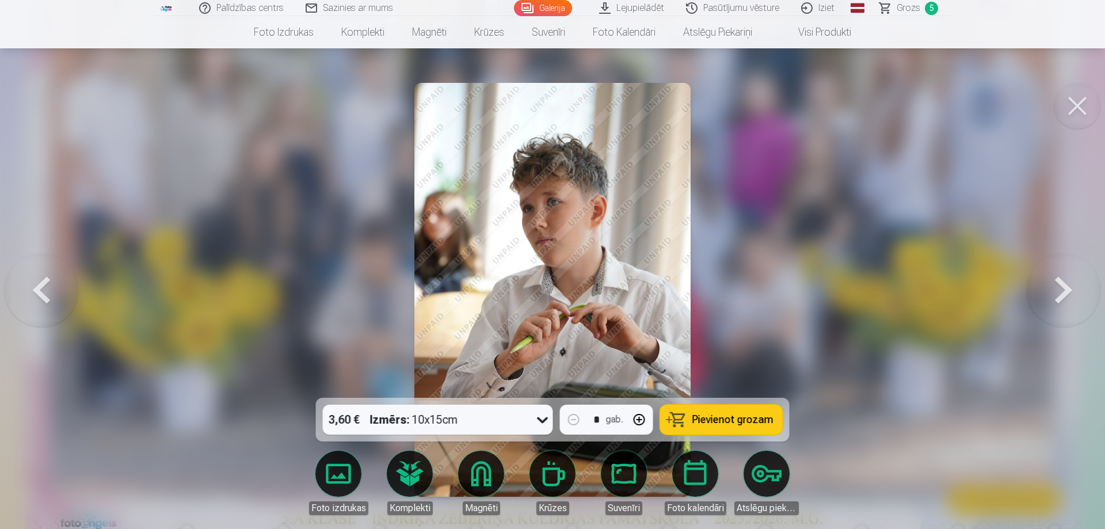
click at [44, 294] on button at bounding box center [42, 289] width 74 height 193
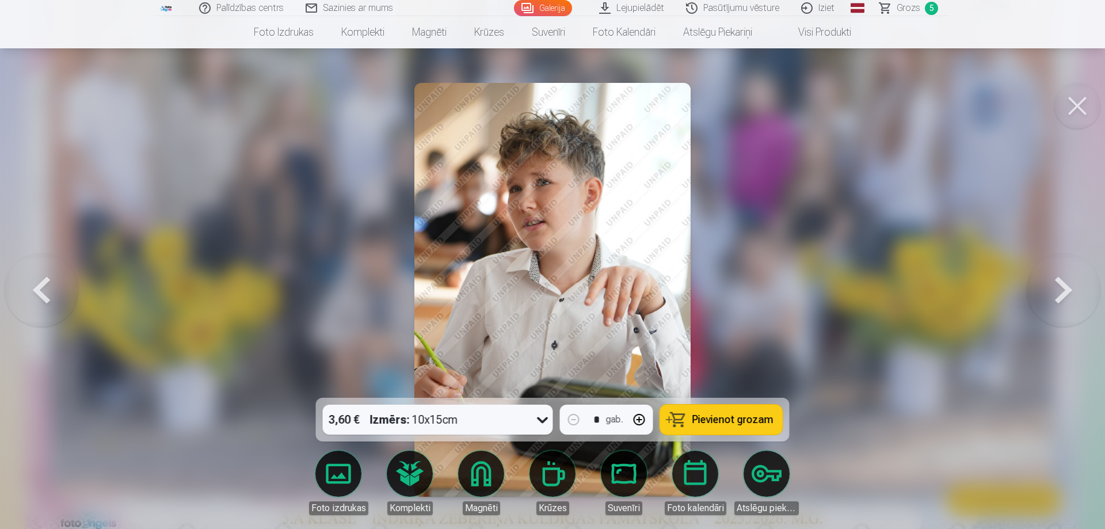
click at [44, 294] on button at bounding box center [42, 289] width 74 height 193
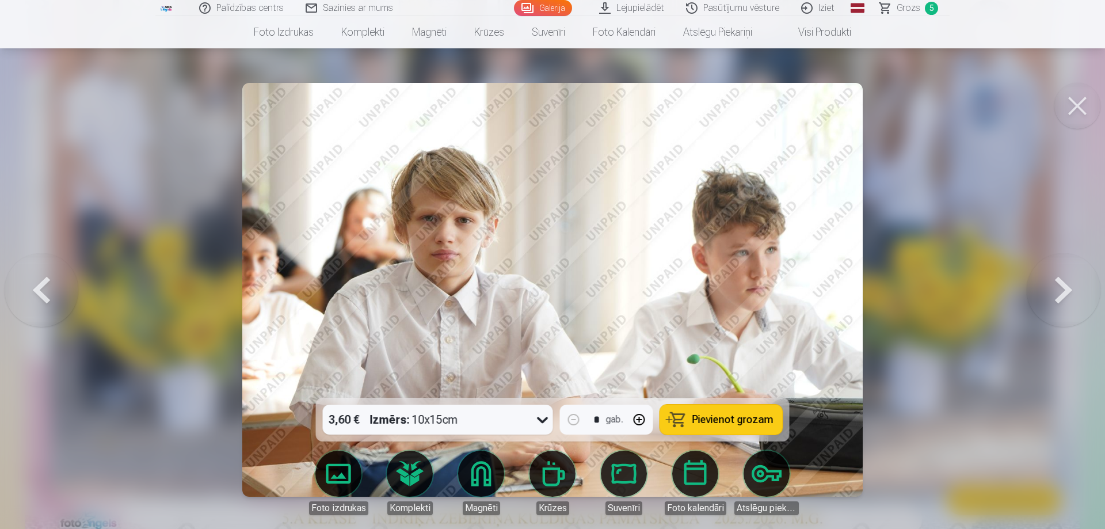
click at [44, 294] on button at bounding box center [42, 289] width 74 height 193
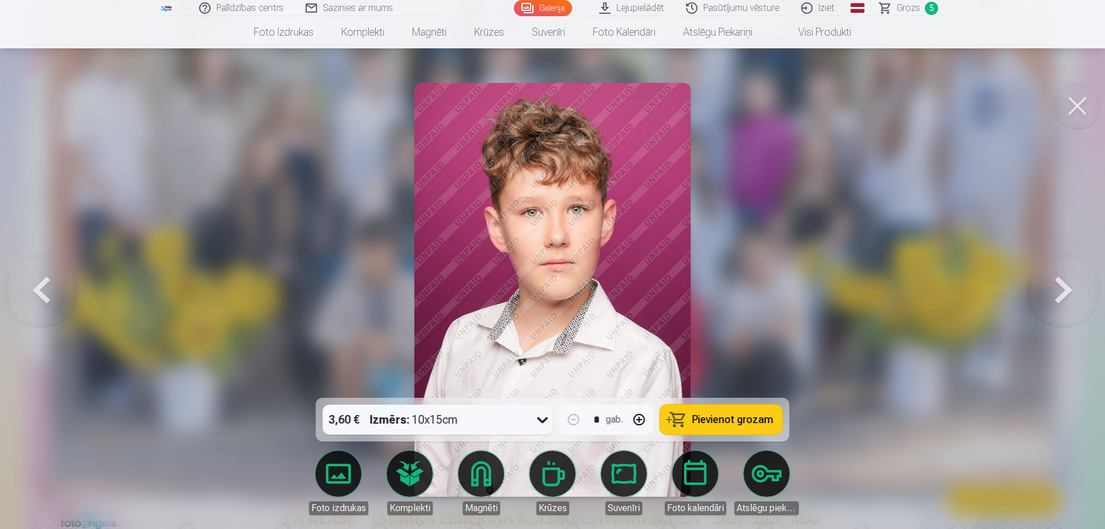
click at [44, 294] on button at bounding box center [42, 289] width 74 height 193
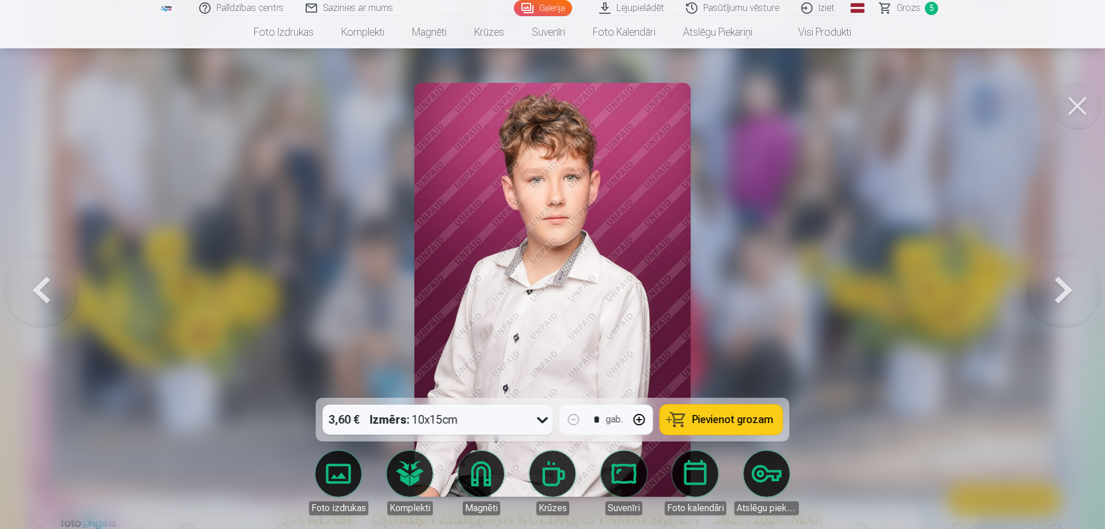
click at [44, 294] on button at bounding box center [42, 289] width 74 height 193
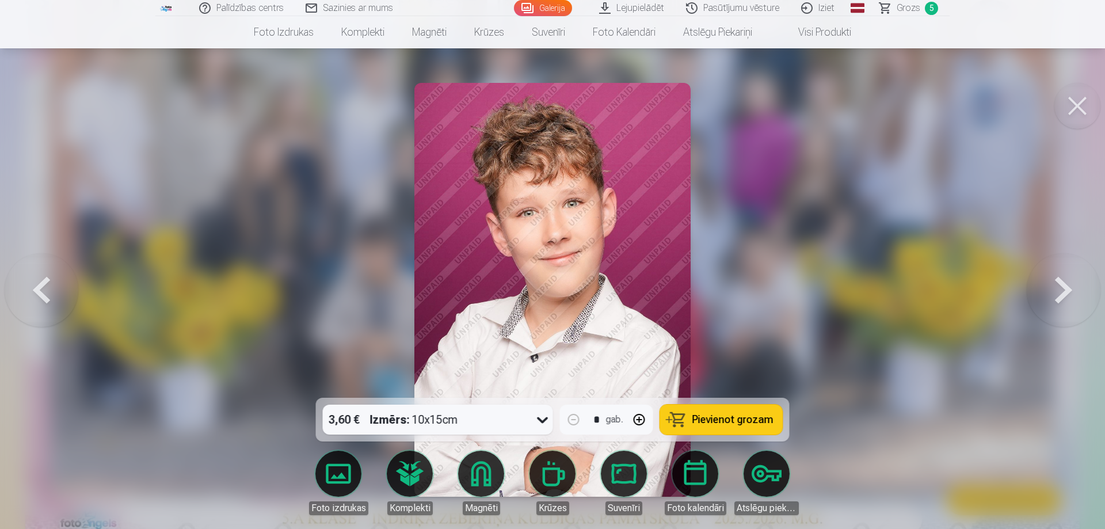
click at [44, 294] on button at bounding box center [42, 289] width 74 height 193
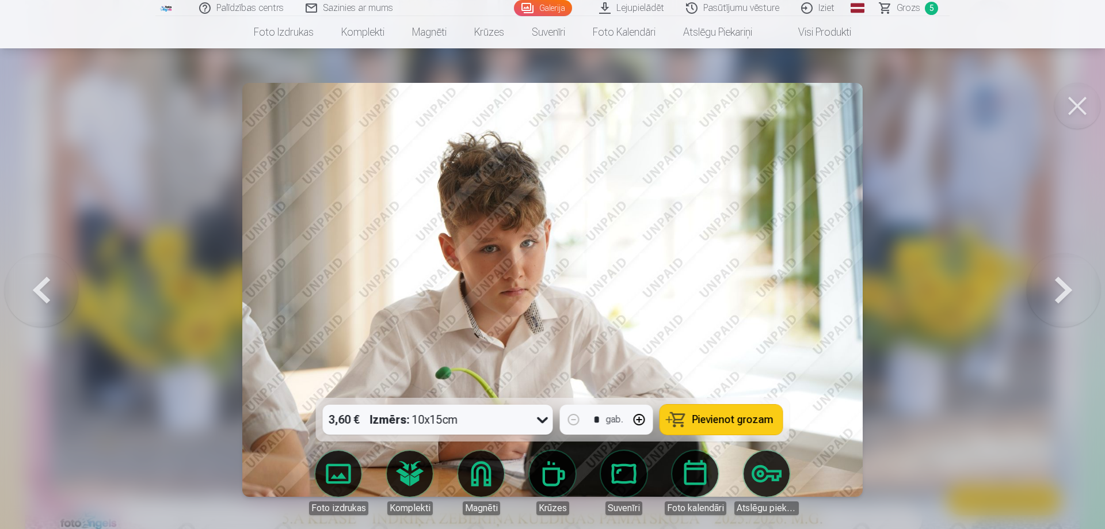
click at [44, 294] on button at bounding box center [42, 289] width 74 height 193
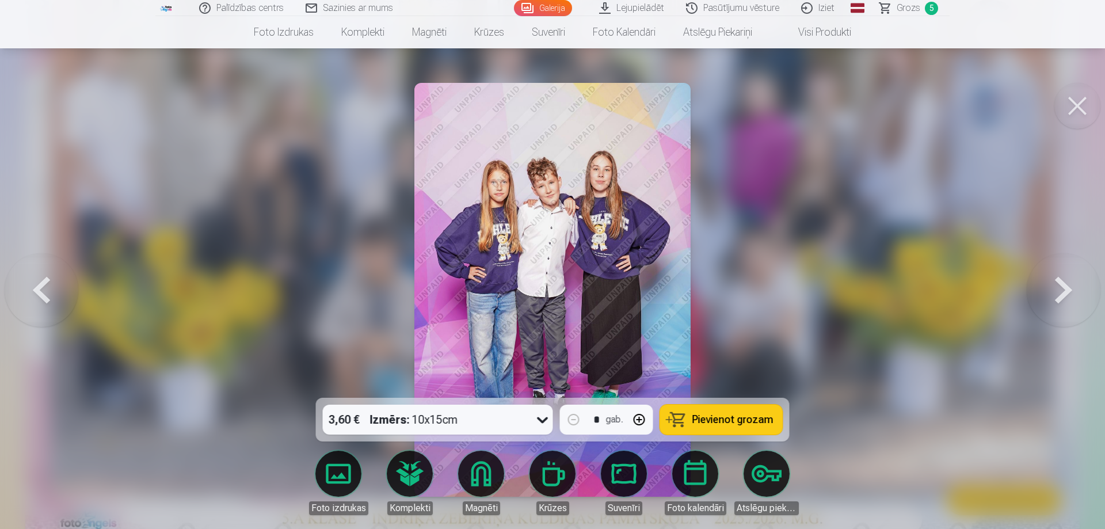
click at [545, 424] on icon at bounding box center [543, 419] width 18 height 18
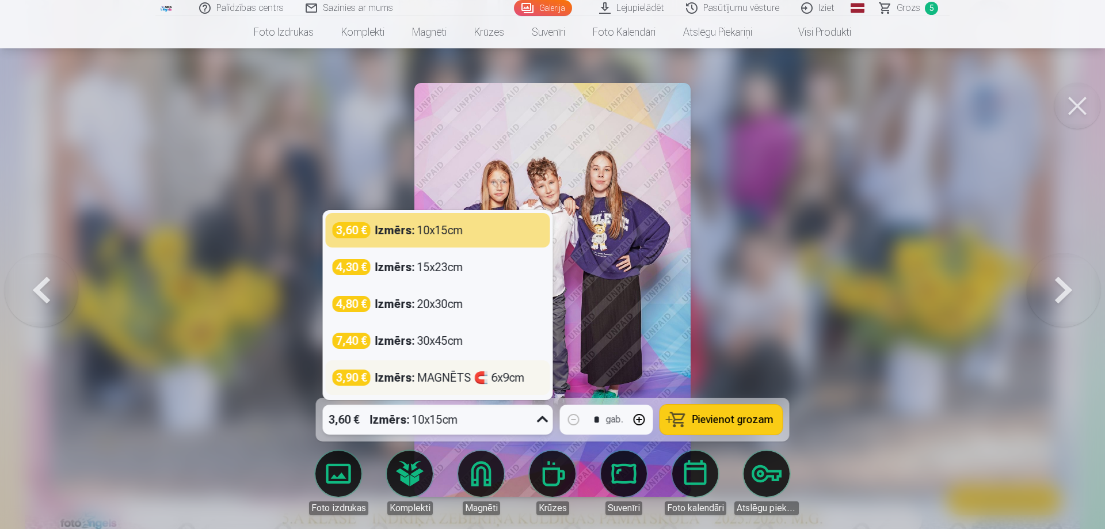
click at [517, 381] on div "Izmērs : MAGNĒTS 🧲 6x9cm" at bounding box center [450, 378] width 150 height 16
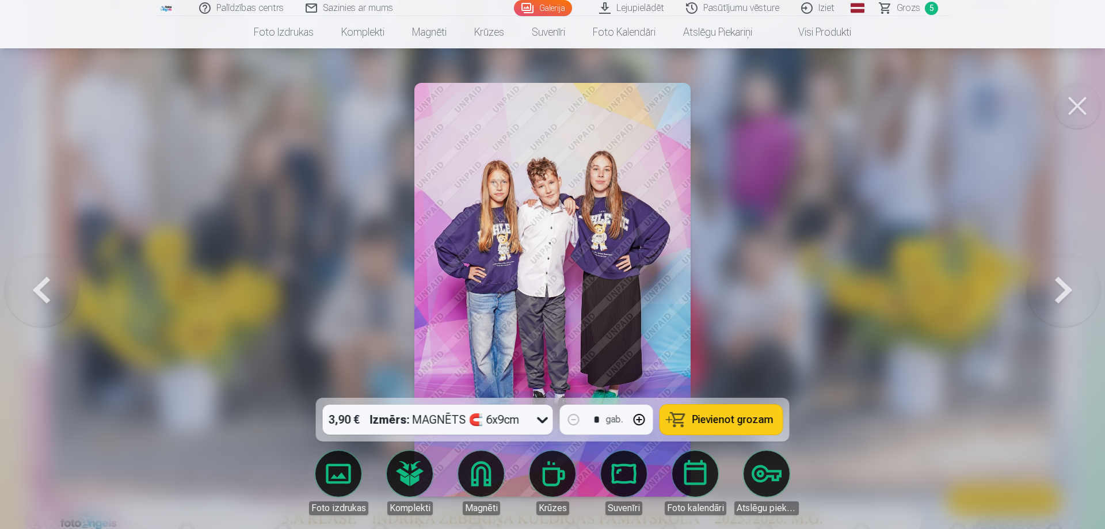
click at [728, 420] on span "Pievienot grozam" at bounding box center [733, 419] width 81 height 10
click at [924, 9] on link "Grozs 6" at bounding box center [909, 8] width 81 height 16
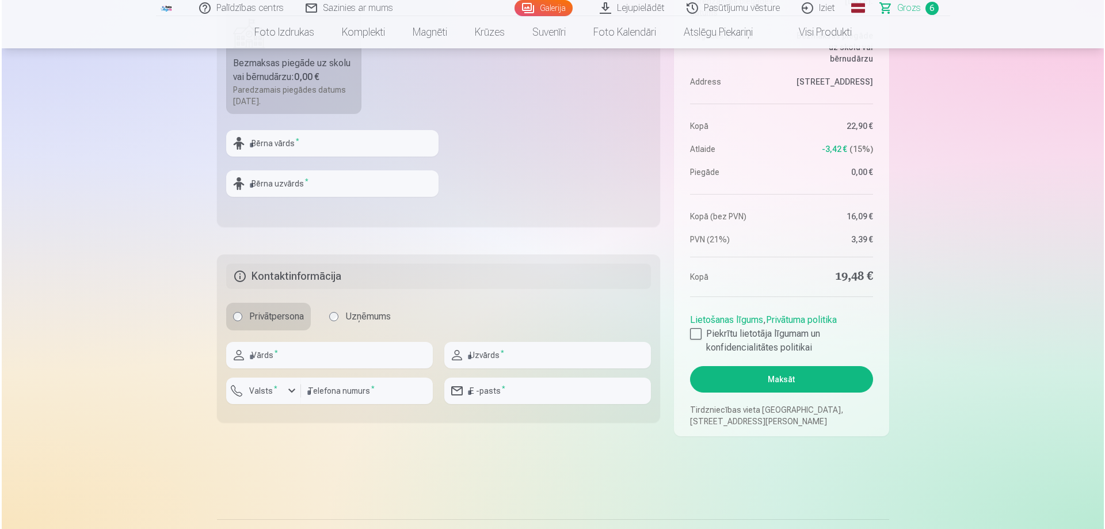
scroll to position [461, 0]
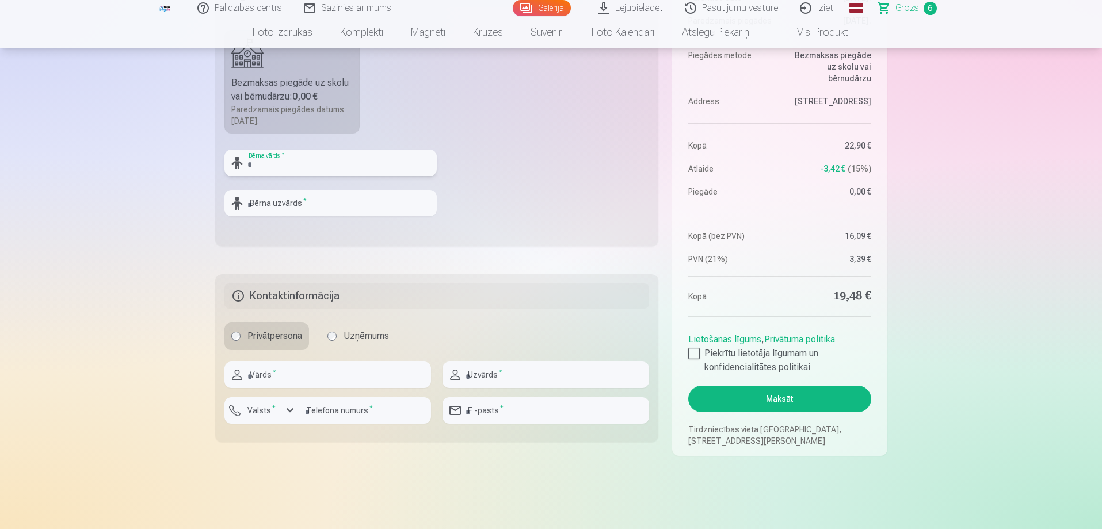
click at [333, 159] on input "text" at bounding box center [331, 163] width 212 height 26
type input "*"
type input "*******"
type input "**********"
click at [304, 380] on input "text" at bounding box center [328, 375] width 207 height 26
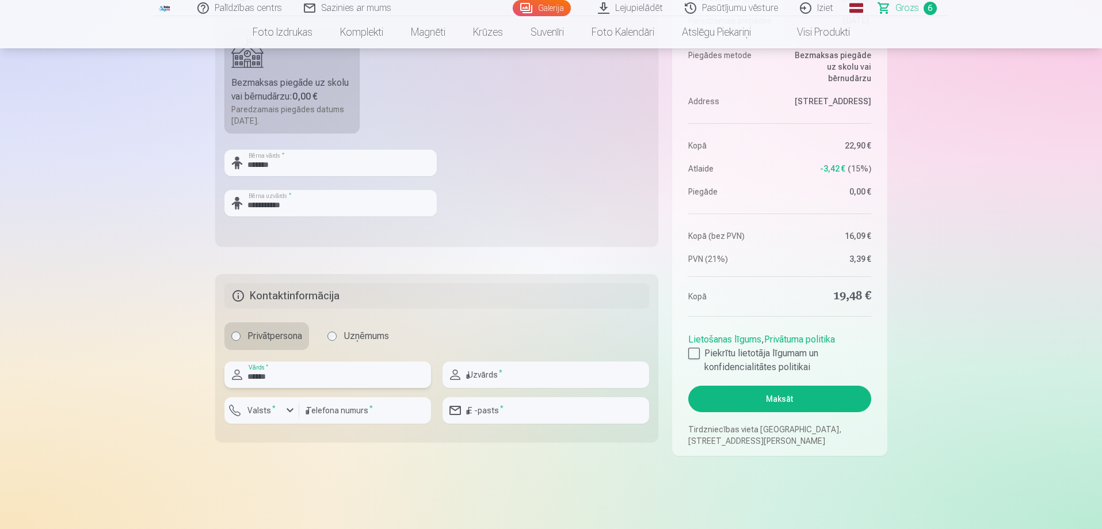
type input "******"
type input "**********"
click at [289, 414] on div "button" at bounding box center [290, 411] width 14 height 14
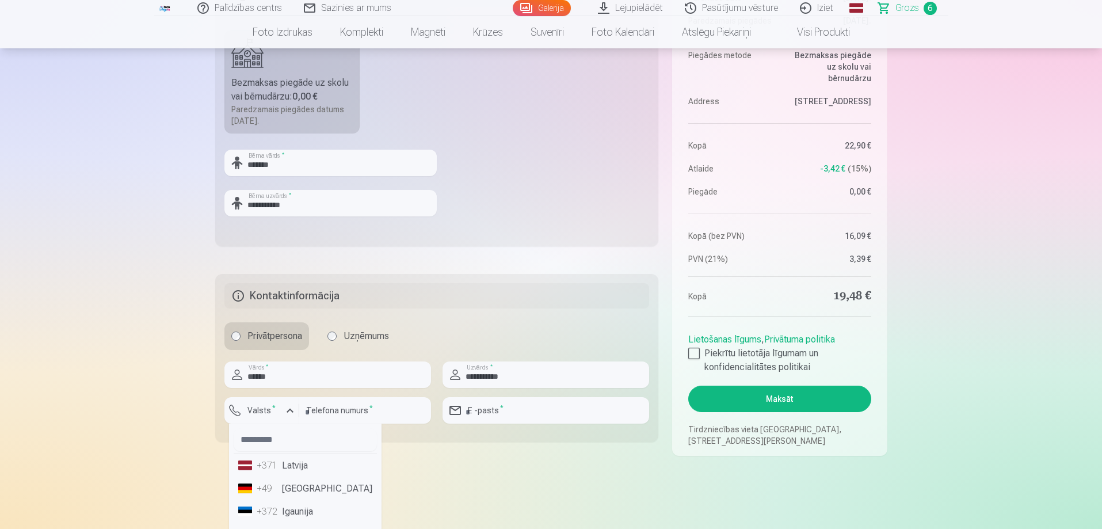
click at [287, 465] on li "+371 Latvija" at bounding box center [305, 465] width 143 height 23
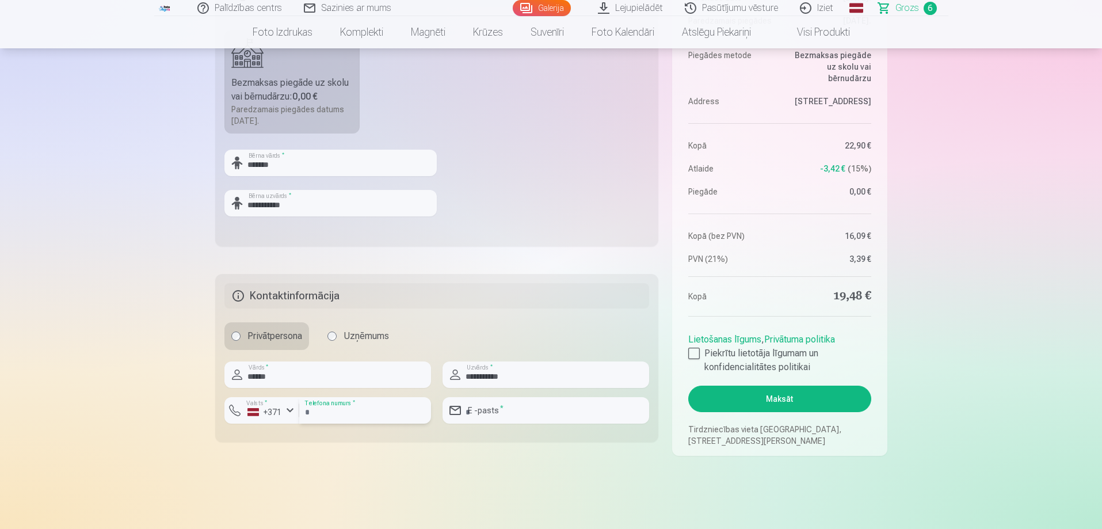
click at [336, 411] on input "number" at bounding box center [365, 410] width 132 height 26
type input "********"
click at [518, 415] on input "email" at bounding box center [546, 410] width 207 height 26
type input "**********"
click at [691, 349] on div at bounding box center [695, 354] width 12 height 12
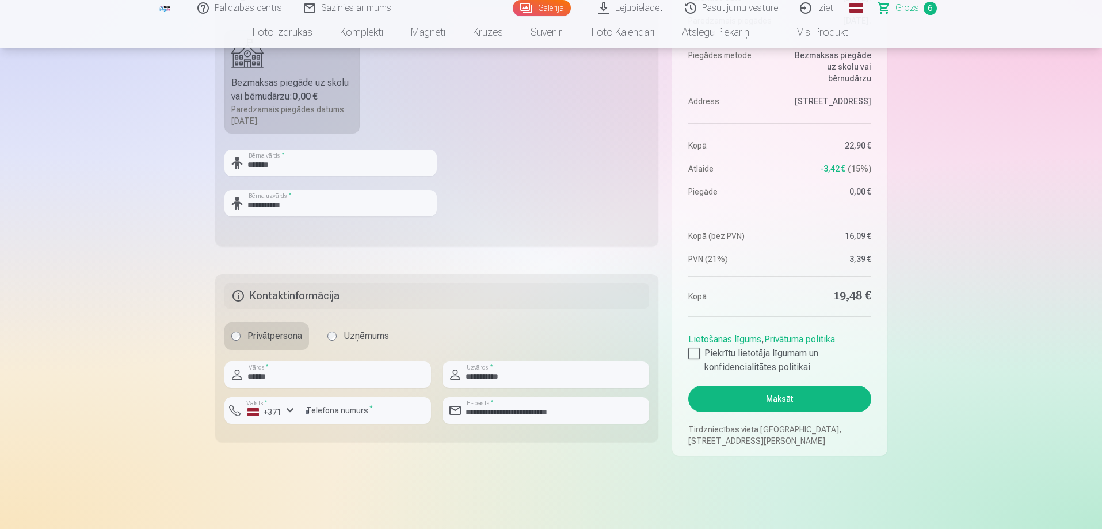
click at [843, 405] on button "Maksāt" at bounding box center [780, 399] width 182 height 26
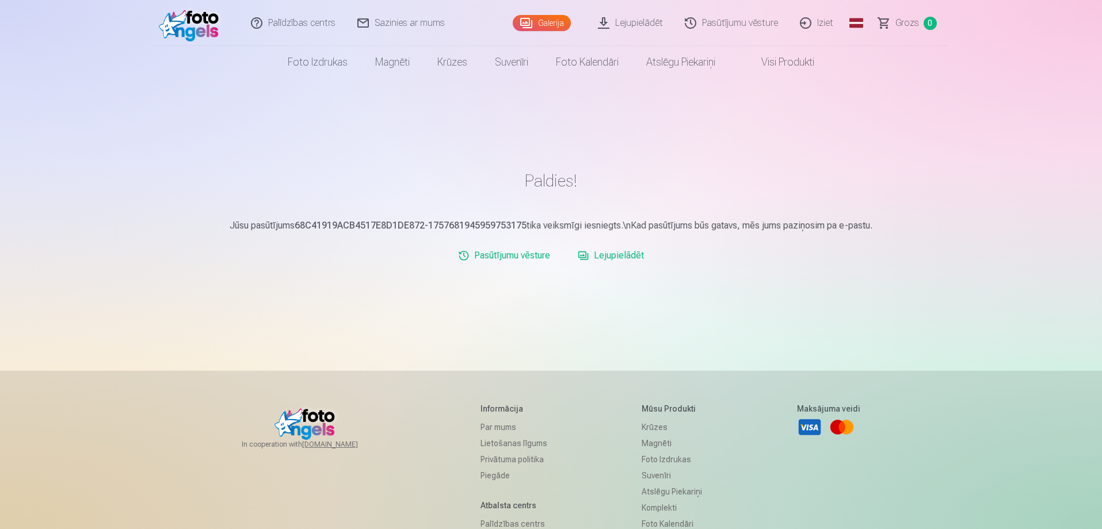
click at [599, 256] on link "Lejupielādēt" at bounding box center [610, 255] width 75 height 23
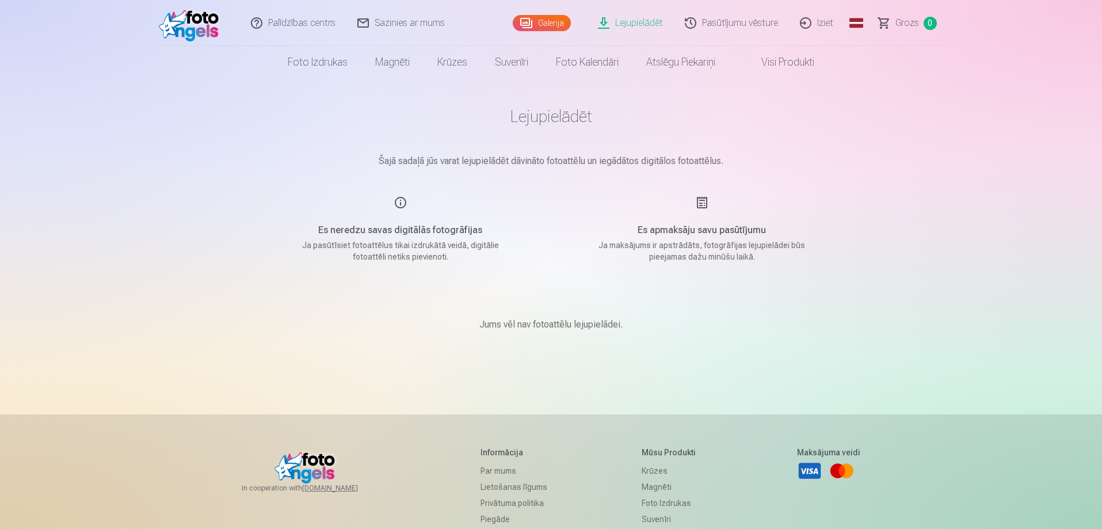
click at [821, 28] on link "Iziet" at bounding box center [817, 23] width 55 height 46
